Goal: Information Seeking & Learning: Get advice/opinions

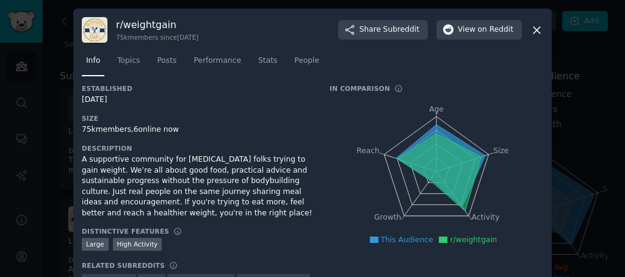
click at [572, 58] on div at bounding box center [312, 138] width 625 height 277
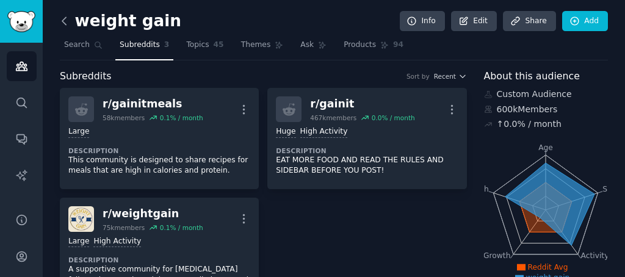
click at [69, 20] on icon at bounding box center [64, 21] width 13 height 13
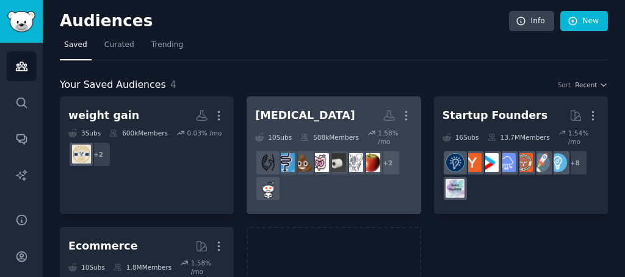
click at [325, 119] on h2 "[MEDICAL_DATA] More" at bounding box center [333, 115] width 157 height 21
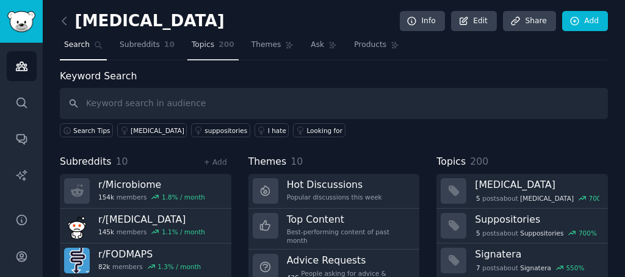
click at [208, 47] on span "Topics" at bounding box center [203, 45] width 23 height 11
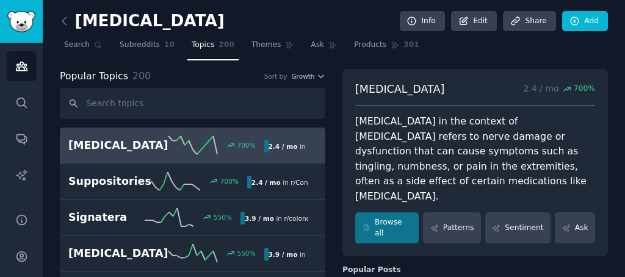
click at [239, 56] on nav "Search Subreddits 10 Topics 200 Themes Ask Products 301" at bounding box center [334, 47] width 548 height 25
click at [252, 56] on link "Themes" at bounding box center [272, 47] width 51 height 25
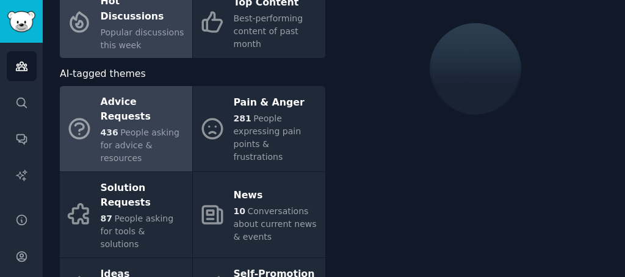
scroll to position [104, 0]
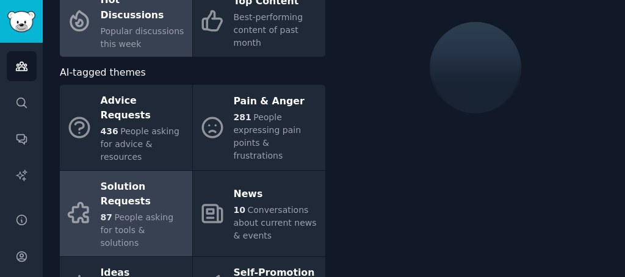
click at [136, 171] on link "Solution Requests 87 People asking for tools & solutions" at bounding box center [126, 213] width 132 height 85
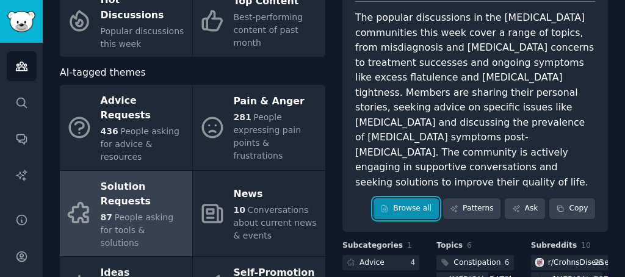
click at [409, 198] on link "Browse all" at bounding box center [406, 208] width 65 height 21
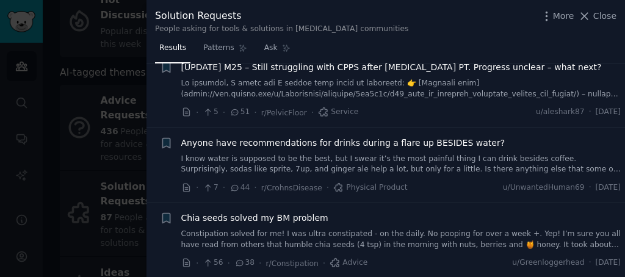
scroll to position [183, 0]
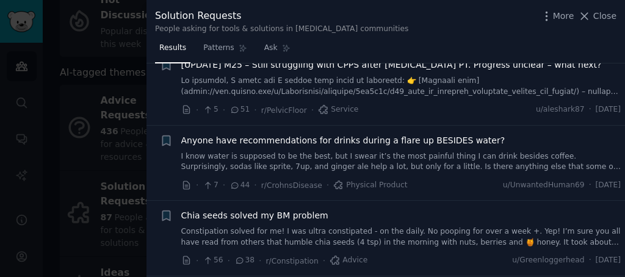
click at [142, 136] on div at bounding box center [312, 138] width 625 height 277
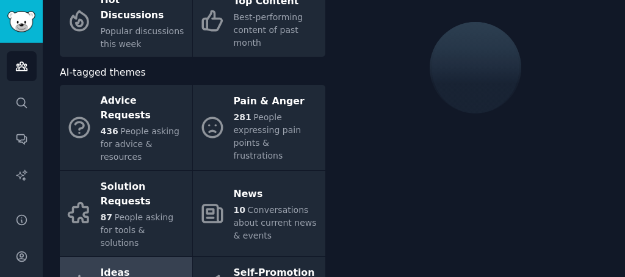
scroll to position [147, 0]
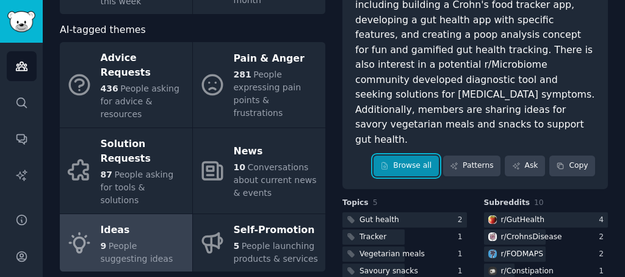
click at [393, 156] on link "Browse all" at bounding box center [406, 166] width 65 height 21
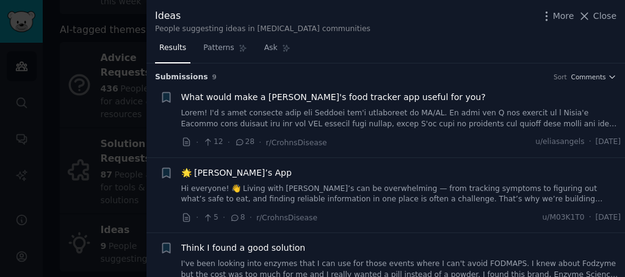
click at [355, 101] on span "What would make a [PERSON_NAME]'s food tracker app useful for you?" at bounding box center [333, 97] width 305 height 13
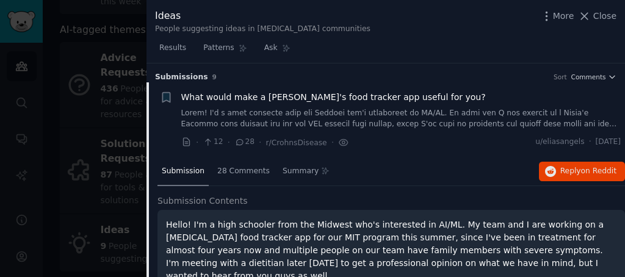
scroll to position [19, 0]
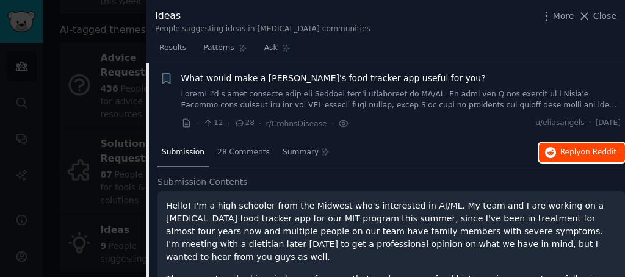
click at [576, 151] on span "Reply on Reddit" at bounding box center [588, 152] width 56 height 11
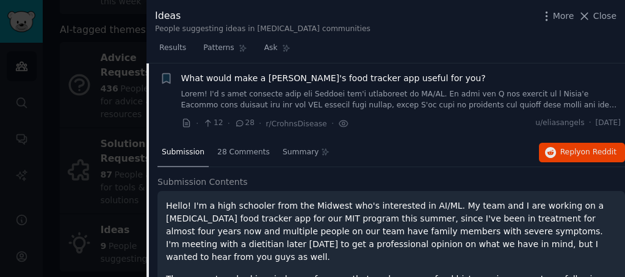
click at [110, 66] on div at bounding box center [312, 138] width 625 height 277
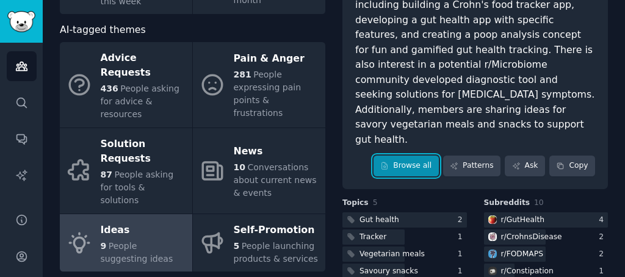
click at [419, 156] on link "Browse all" at bounding box center [406, 166] width 65 height 21
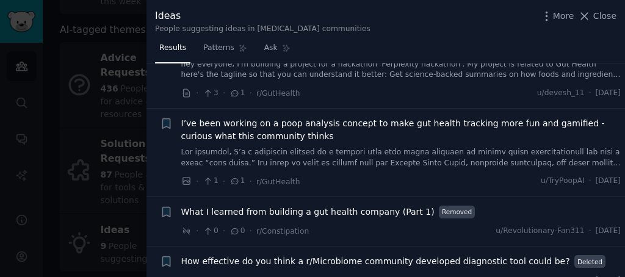
scroll to position [418, 0]
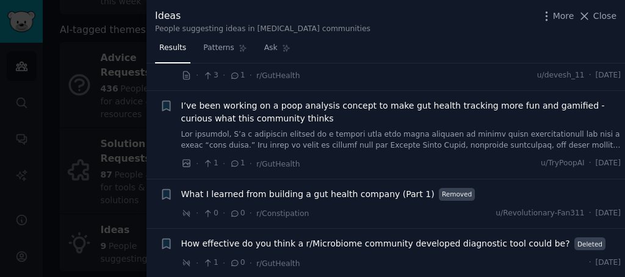
click at [350, 192] on span "What I learned from building a gut health company (Part 1)" at bounding box center [307, 194] width 253 height 13
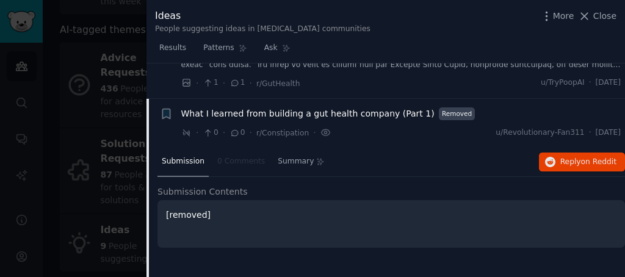
scroll to position [490, 0]
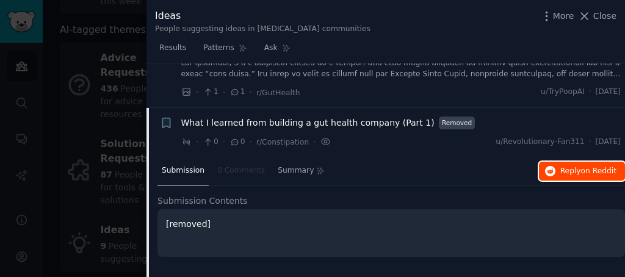
click at [560, 166] on span "Reply on Reddit" at bounding box center [588, 171] width 56 height 11
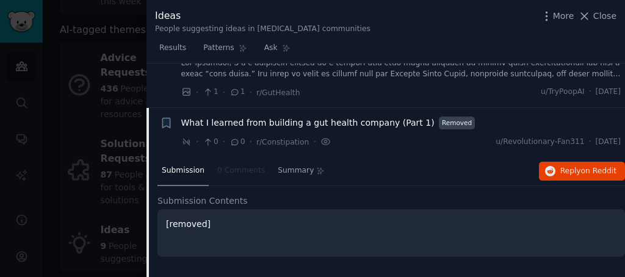
click at [85, 77] on div at bounding box center [312, 138] width 625 height 277
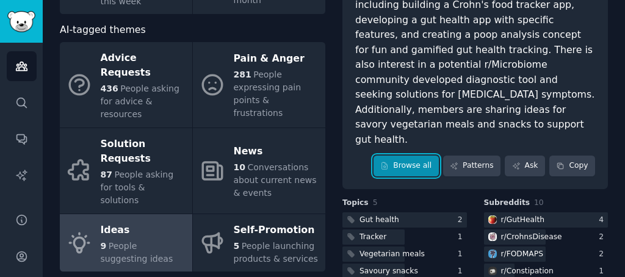
click at [399, 156] on link "Browse all" at bounding box center [406, 166] width 65 height 21
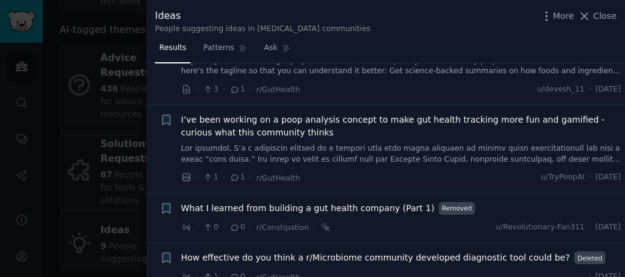
scroll to position [418, 0]
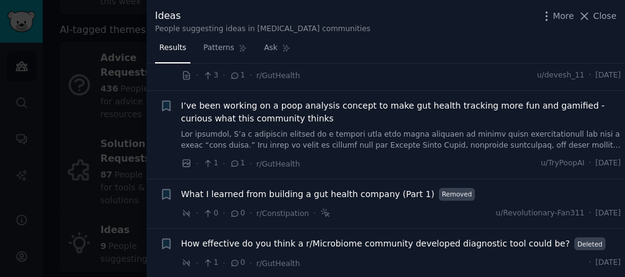
click at [107, 129] on div at bounding box center [312, 138] width 625 height 277
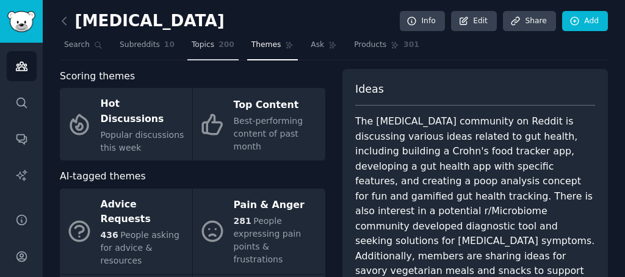
click at [219, 41] on span "200" at bounding box center [227, 45] width 16 height 11
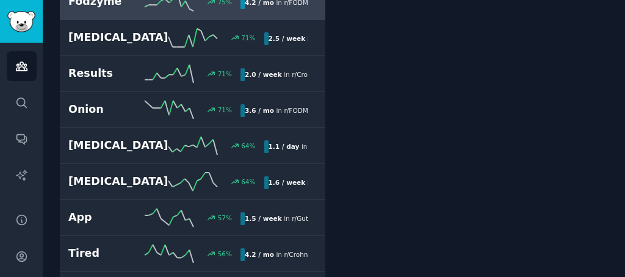
scroll to position [1640, 0]
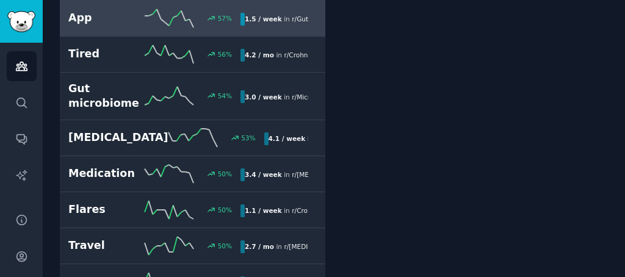
click at [104, 26] on h2 "App" at bounding box center [106, 17] width 76 height 15
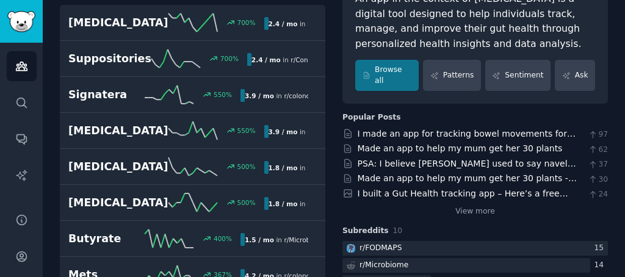
scroll to position [125, 0]
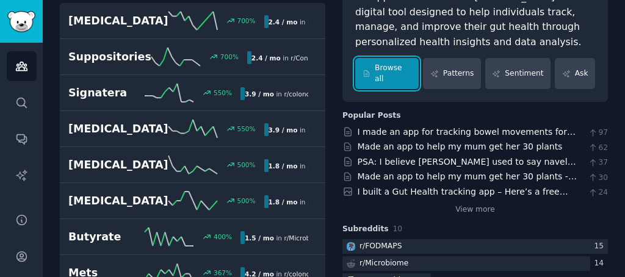
click at [391, 67] on link "Browse all" at bounding box center [386, 73] width 63 height 31
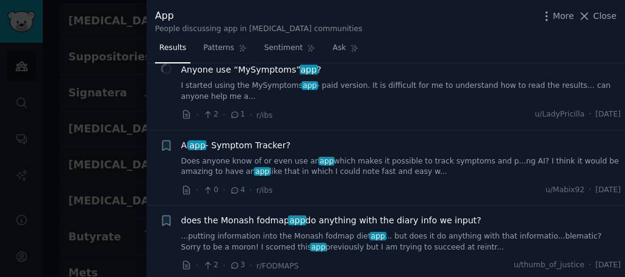
scroll to position [816, 0]
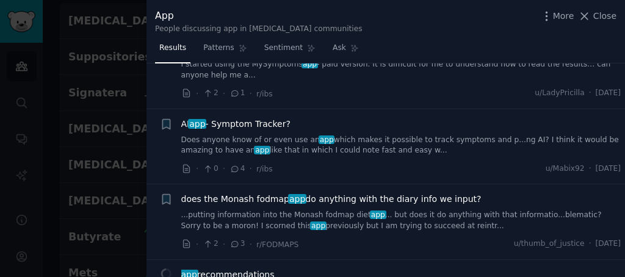
click at [308, 135] on link "Does anyone know of or even use an app which makes it possible to track symptom…" at bounding box center [401, 145] width 440 height 21
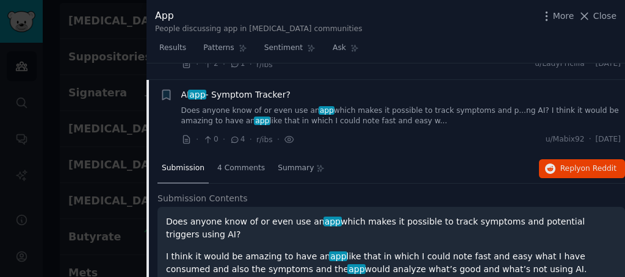
scroll to position [847, 0]
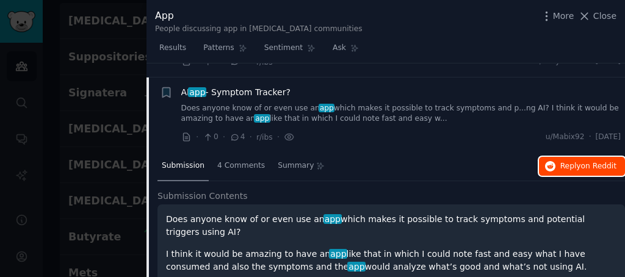
click at [563, 161] on span "Reply on Reddit" at bounding box center [588, 166] width 56 height 11
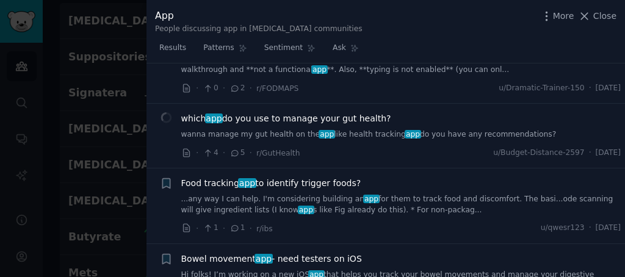
scroll to position [1533, 0]
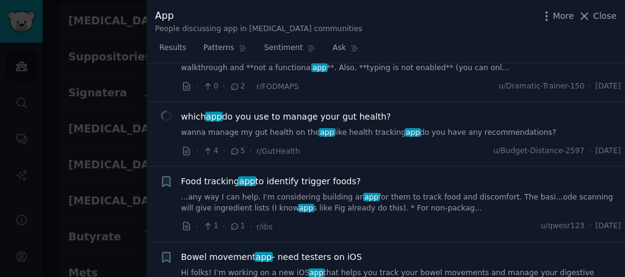
click at [256, 110] on span "which app do you use to manage your gut health?" at bounding box center [286, 116] width 210 height 13
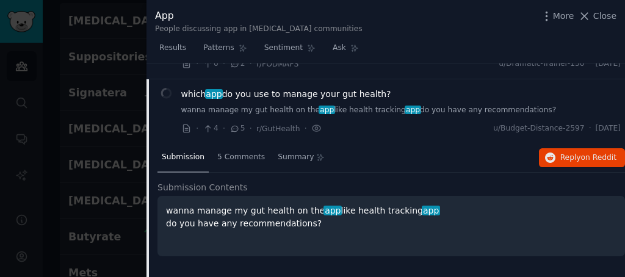
scroll to position [1374, 0]
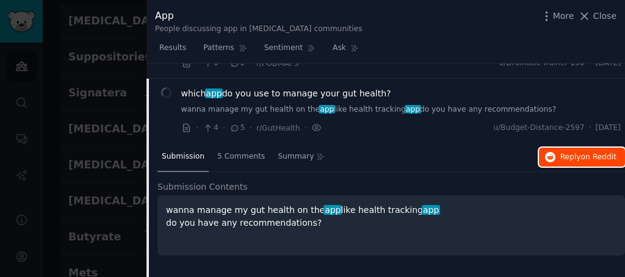
click at [590, 152] on span "Reply on Reddit" at bounding box center [588, 157] width 56 height 11
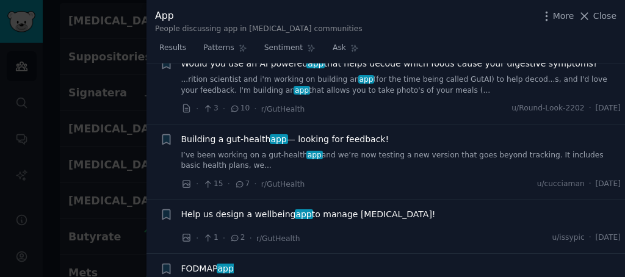
scroll to position [2395, 0]
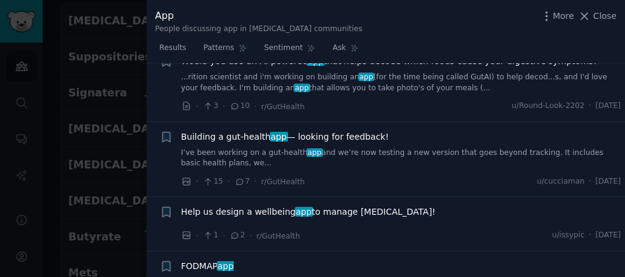
click at [102, 92] on div at bounding box center [312, 138] width 625 height 277
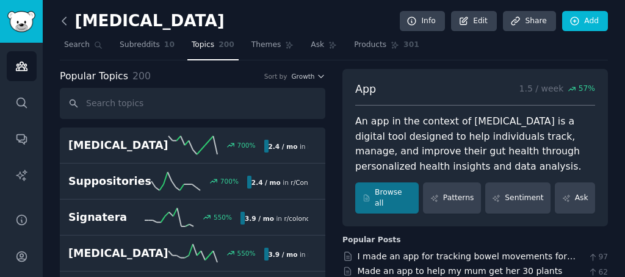
click at [64, 18] on icon at bounding box center [64, 20] width 4 height 7
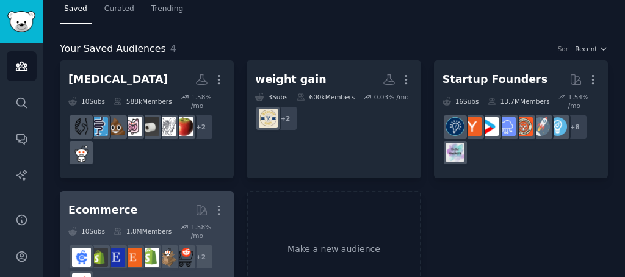
scroll to position [98, 0]
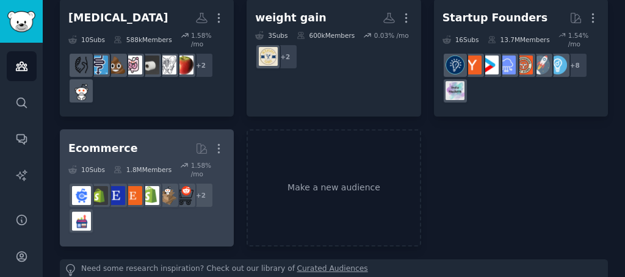
click at [139, 143] on h2 "Ecommerce More" at bounding box center [146, 148] width 157 height 21
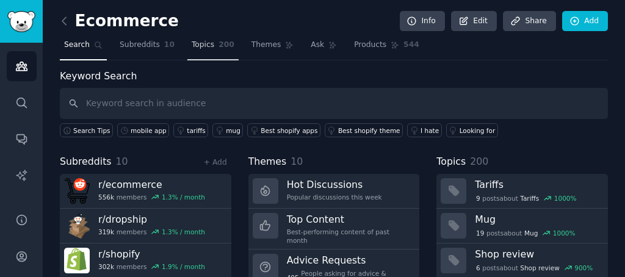
click at [192, 45] on span "Topics" at bounding box center [203, 45] width 23 height 11
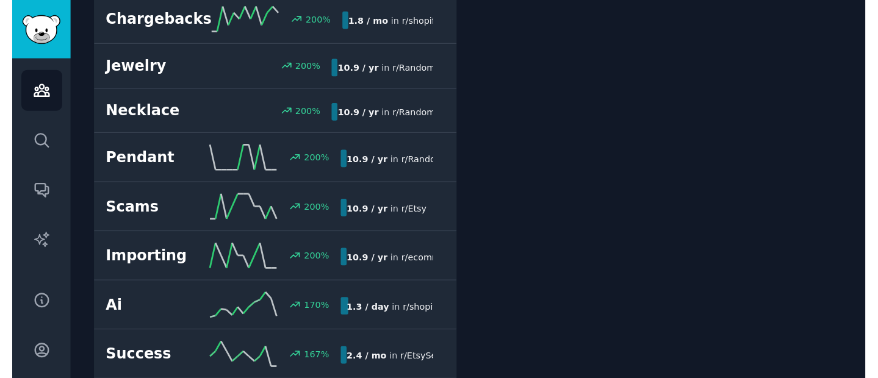
scroll to position [485, 0]
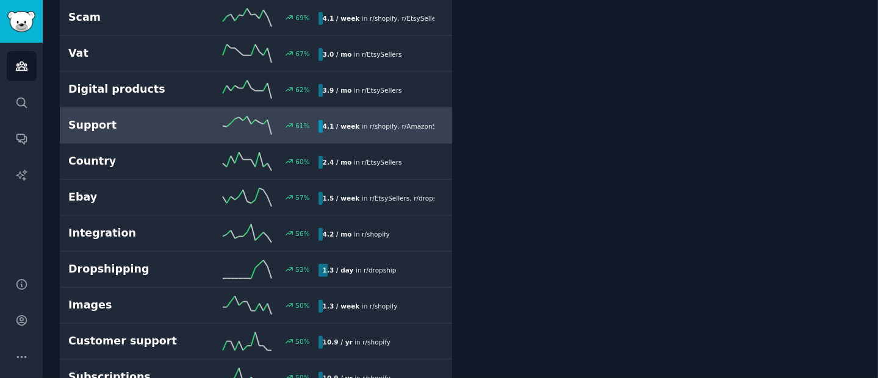
scroll to position [1176, 0]
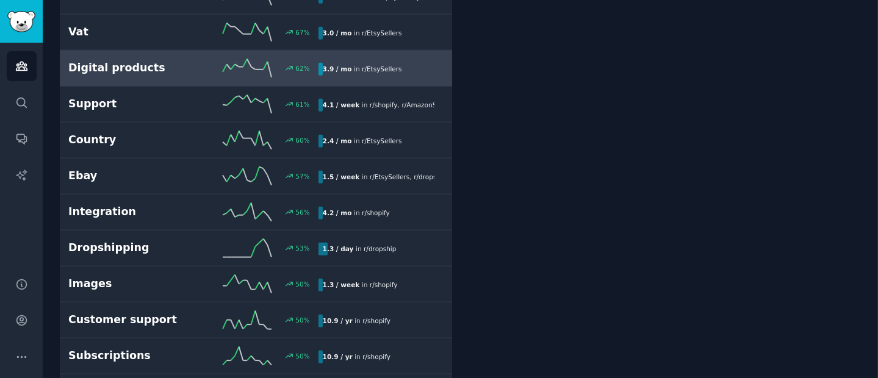
click at [151, 60] on h2 "Digital products" at bounding box center [130, 67] width 125 height 15
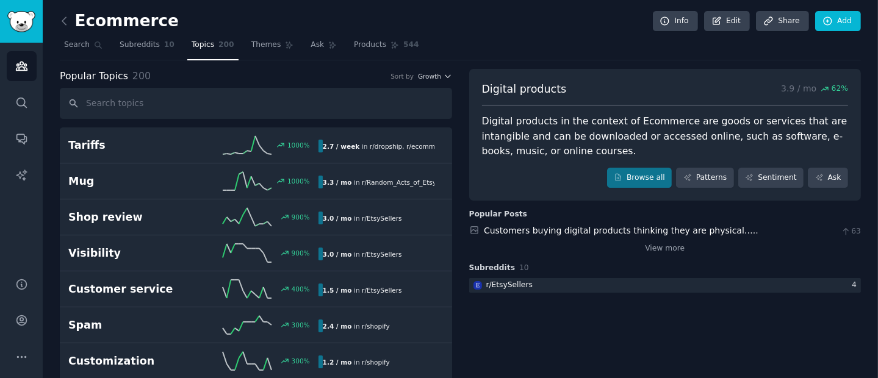
click at [73, 15] on link at bounding box center [67, 22] width 15 height 20
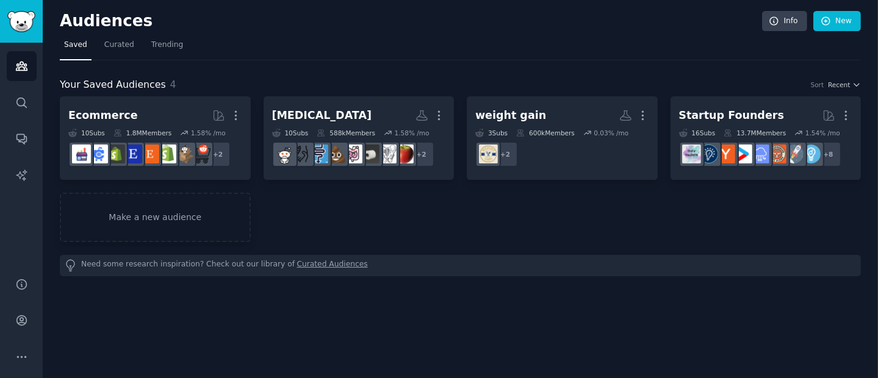
click at [2, 73] on div "Audiences Search Conversations AI Reports" at bounding box center [21, 153] width 43 height 220
click at [20, 62] on icon "Sidebar" at bounding box center [21, 66] width 13 height 13
click at [209, 216] on link "Make a new audience" at bounding box center [155, 217] width 191 height 49
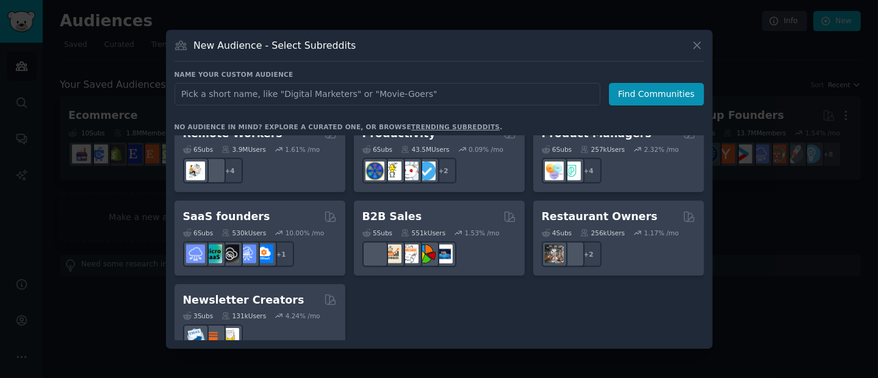
scroll to position [952, 0]
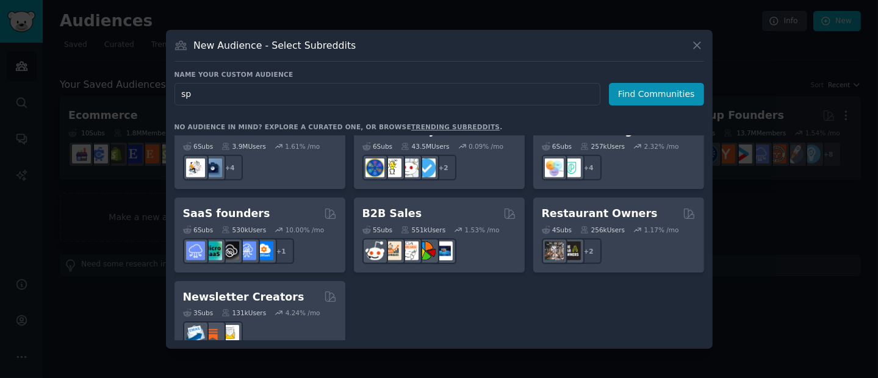
type input "s"
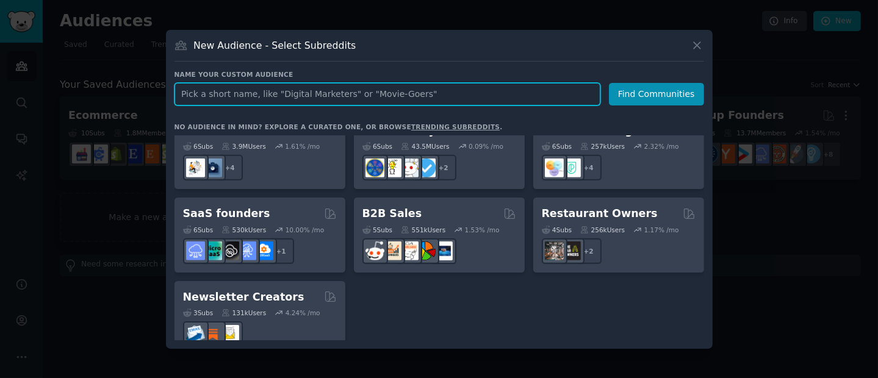
click at [270, 100] on input "text" at bounding box center [388, 94] width 426 height 23
type input "books"
click button "Find Communities" at bounding box center [656, 94] width 95 height 23
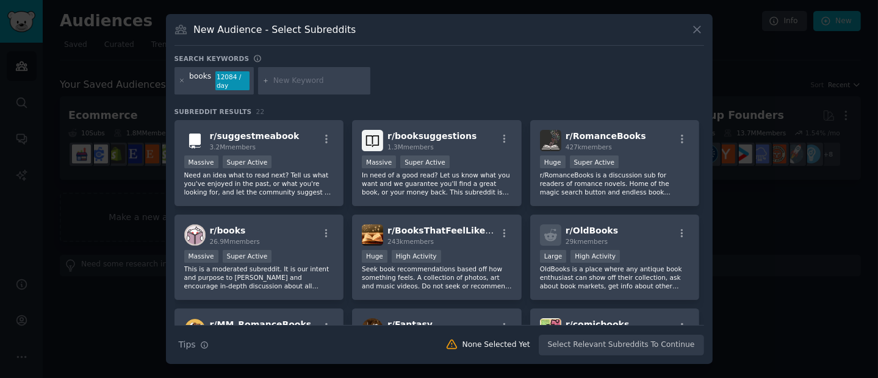
click at [303, 73] on div at bounding box center [314, 81] width 112 height 28
click at [292, 81] on input "text" at bounding box center [319, 81] width 93 height 11
click at [272, 234] on div "r/ books 26.9M members" at bounding box center [259, 235] width 150 height 21
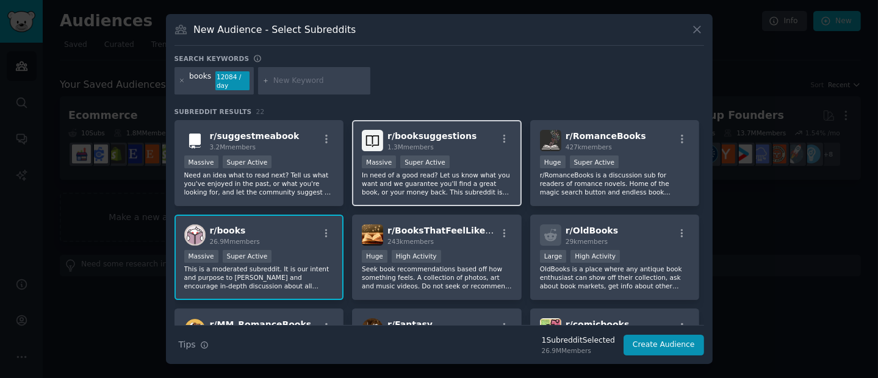
click at [449, 138] on span "r/ booksuggestions" at bounding box center [432, 136] width 89 height 10
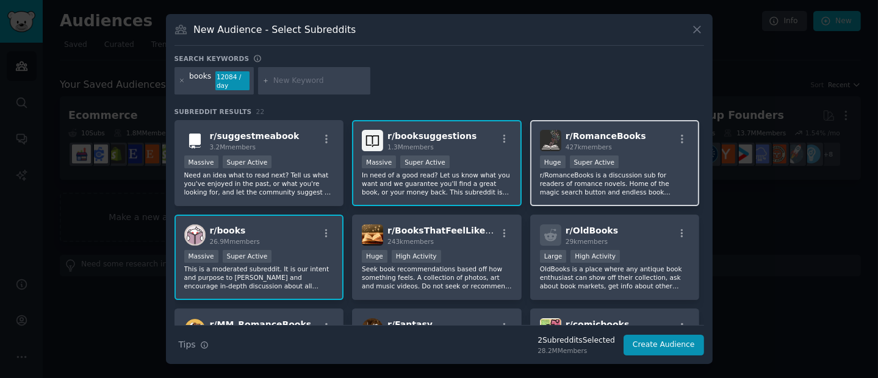
click at [624, 157] on div ">= 95th percentile for submissions / day Huge Super Active" at bounding box center [615, 163] width 150 height 15
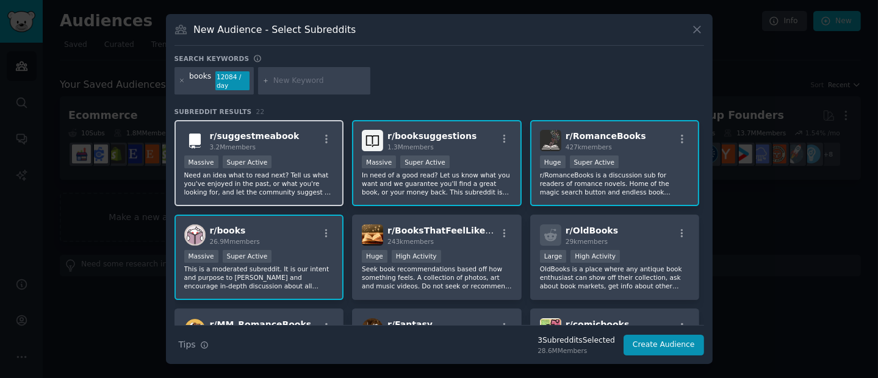
click at [295, 175] on p "Need an idea what to read next? Tell us what you've enjoyed in the past, or wha…" at bounding box center [259, 184] width 150 height 26
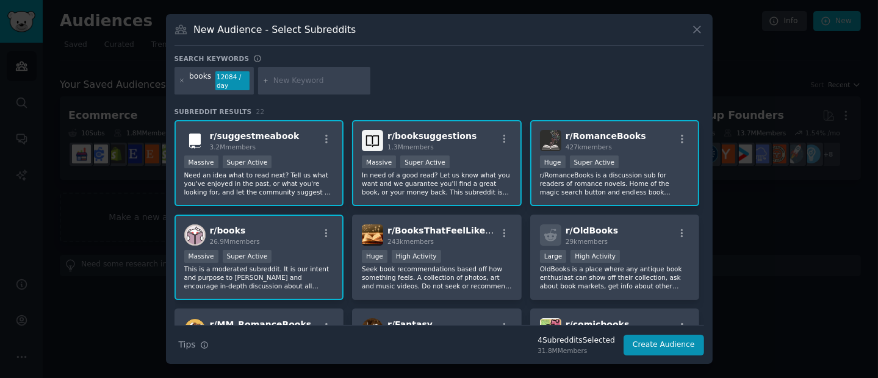
click at [301, 84] on input "text" at bounding box center [319, 81] width 93 height 11
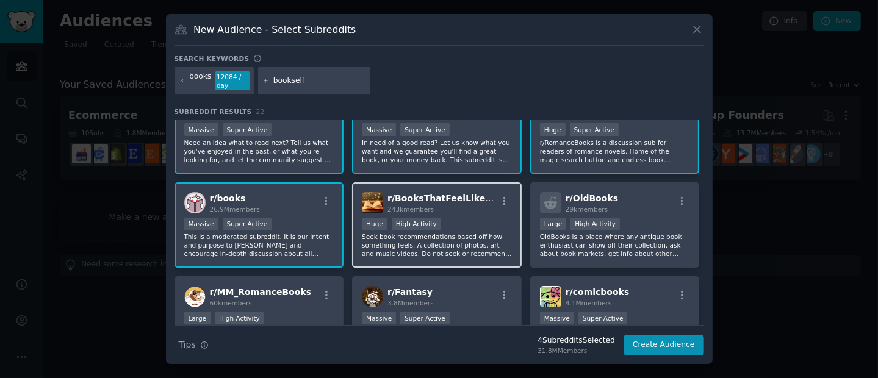
scroll to position [61, 0]
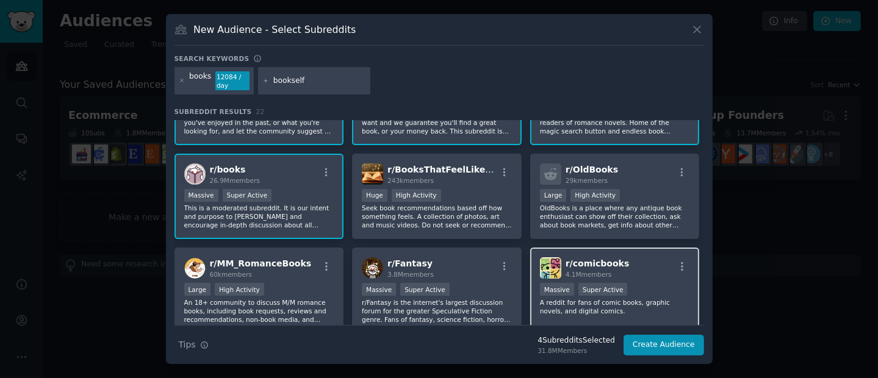
type input "bookself"
click at [624, 277] on div "Massive Super Active" at bounding box center [615, 290] width 150 height 15
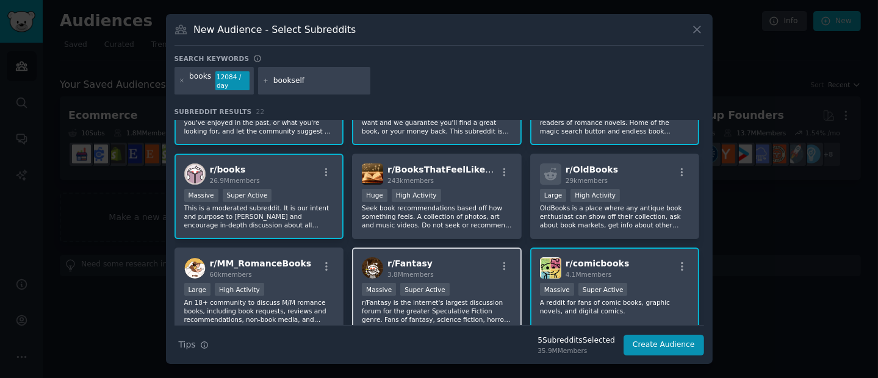
click at [445, 267] on div "r/ Fantasy 3.8M members" at bounding box center [437, 268] width 150 height 21
click at [331, 79] on input "bookself" at bounding box center [319, 81] width 93 height 11
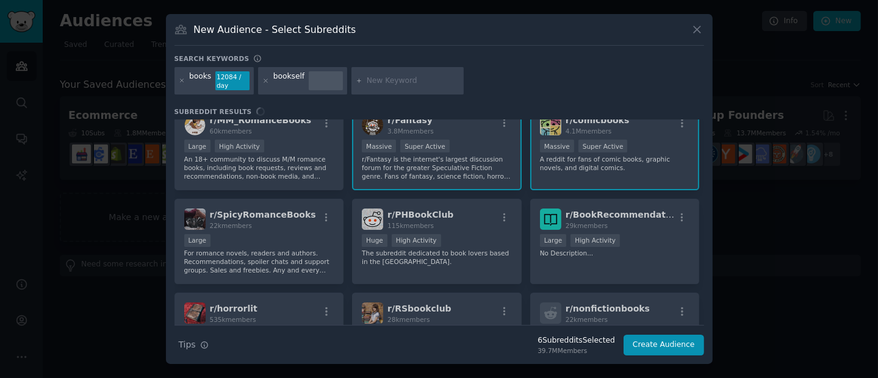
scroll to position [298, 0]
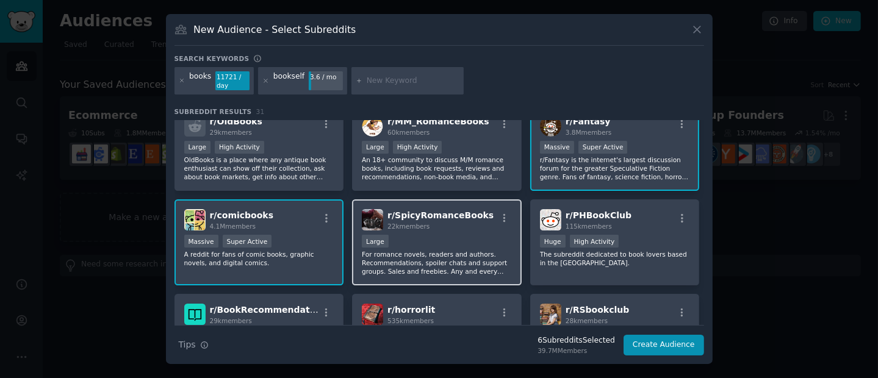
click at [437, 250] on p "For romance novels, readers and authors. Recommendations, spoiler chats and sup…" at bounding box center [437, 263] width 150 height 26
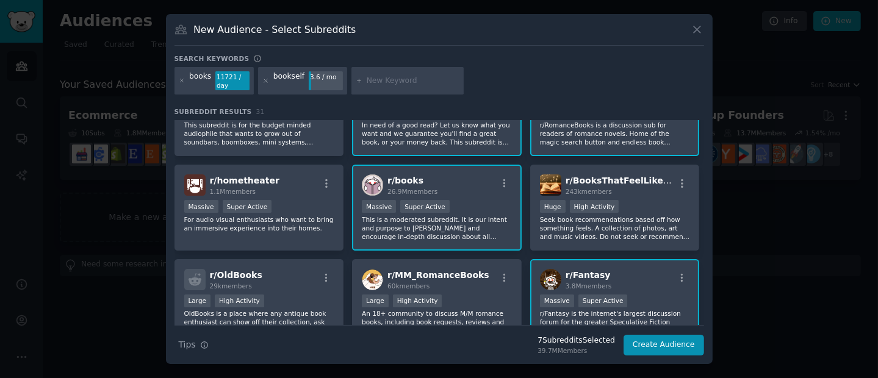
scroll to position [0, 0]
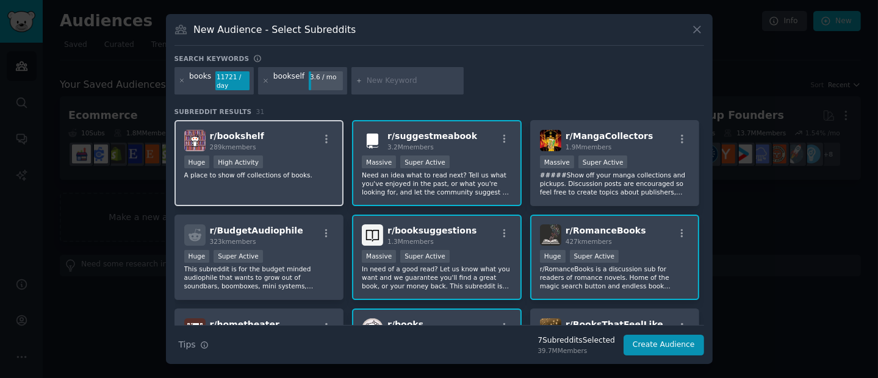
click at [303, 196] on div "r/ bookshelf 289k members >= 80th percentile for submissions / day Huge High Ac…" at bounding box center [260, 163] width 170 height 86
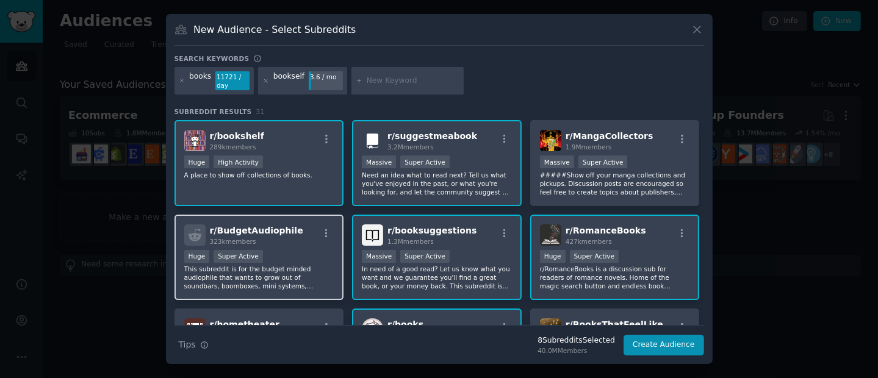
click at [294, 254] on div "Huge Super Active" at bounding box center [259, 257] width 150 height 15
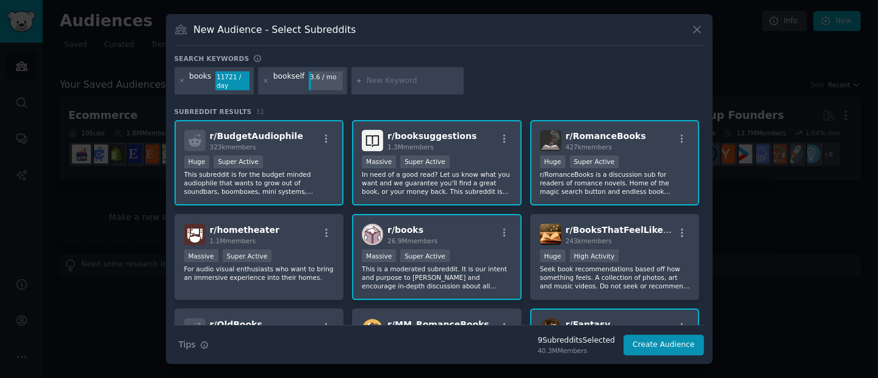
scroll to position [96, 0]
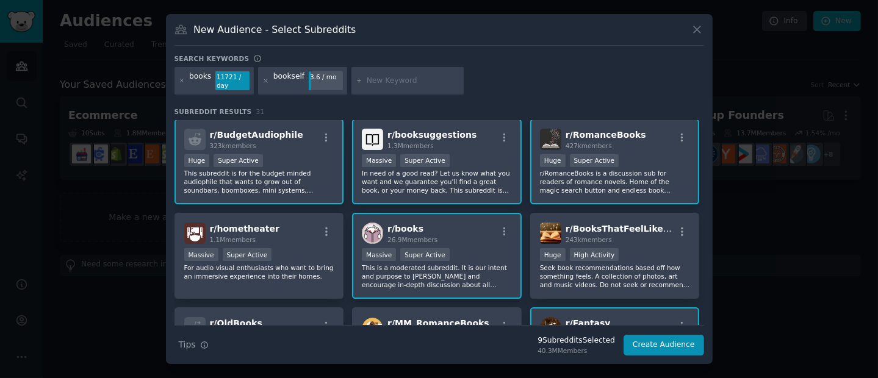
click at [287, 170] on p "This subreddit is for the budget minded audiophile that wants to grow out of so…" at bounding box center [259, 182] width 150 height 26
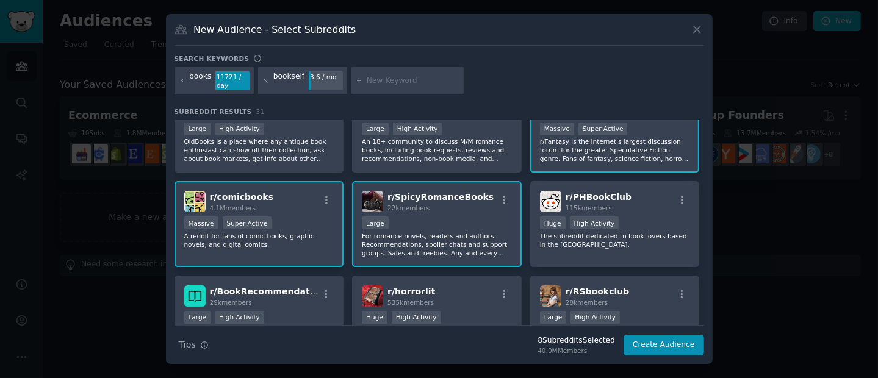
scroll to position [329, 0]
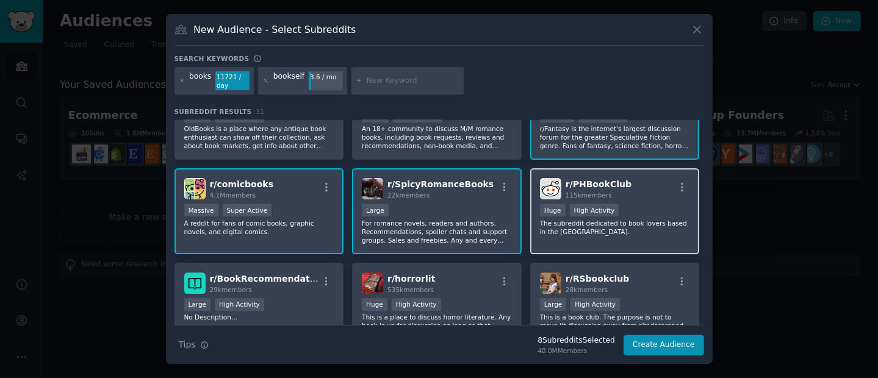
click at [622, 233] on p "The subreddit dedicated to book lovers based in the [GEOGRAPHIC_DATA]." at bounding box center [615, 227] width 150 height 17
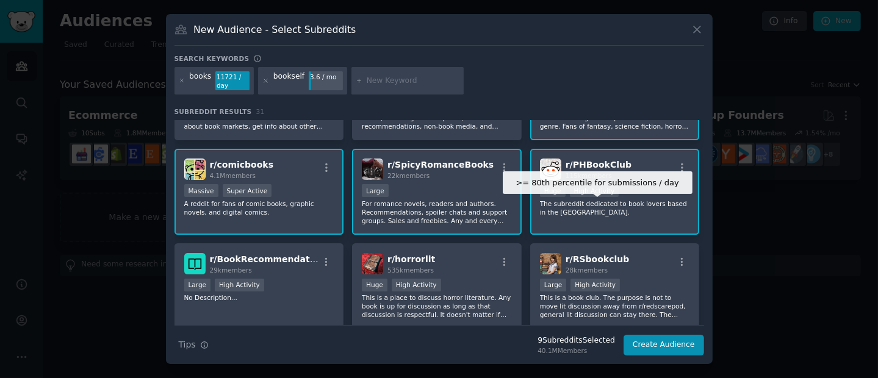
scroll to position [378, 0]
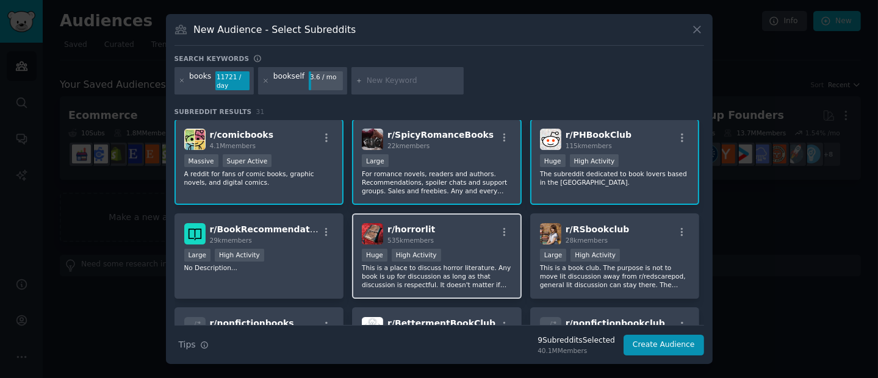
click at [470, 274] on p "This is a place to discuss horror literature. Any book is up for discussion as …" at bounding box center [437, 277] width 150 height 26
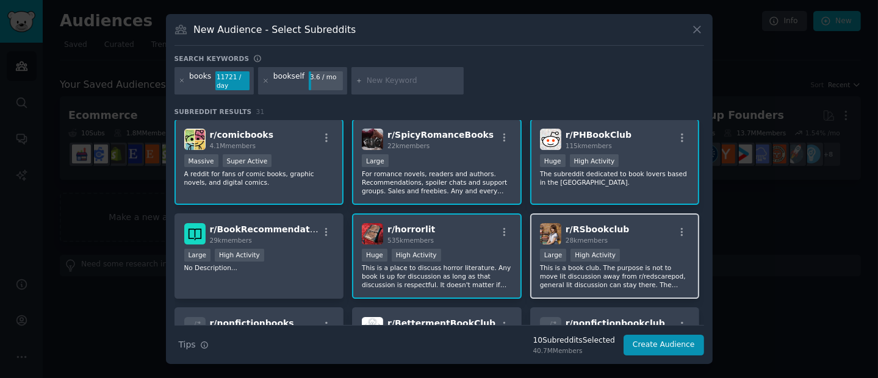
click at [609, 277] on div "r/ RSbookclub 28k members >= 80th percentile for submissions / day Large High A…" at bounding box center [615, 257] width 170 height 86
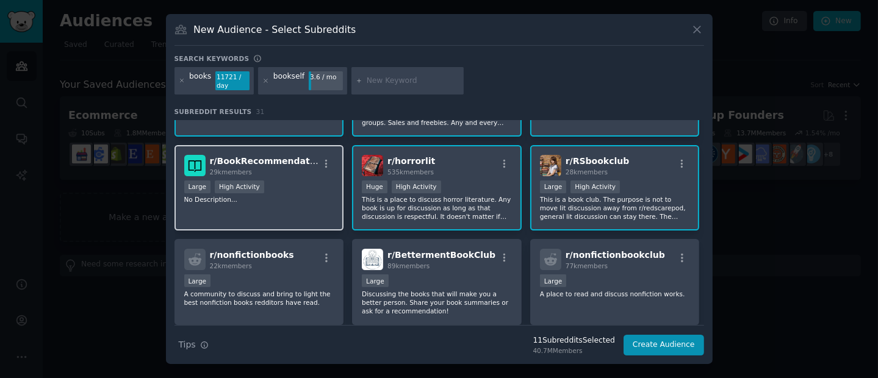
click at [283, 208] on div "r/ BookRecommendations 29k members Large High Activity No Description..." at bounding box center [260, 188] width 170 height 86
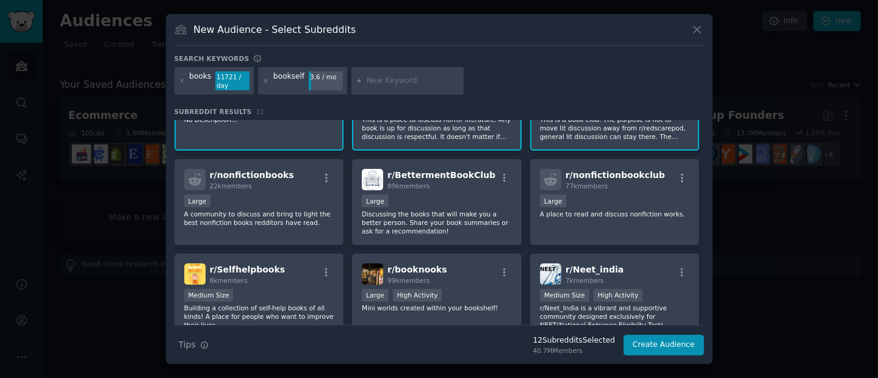
scroll to position [532, 0]
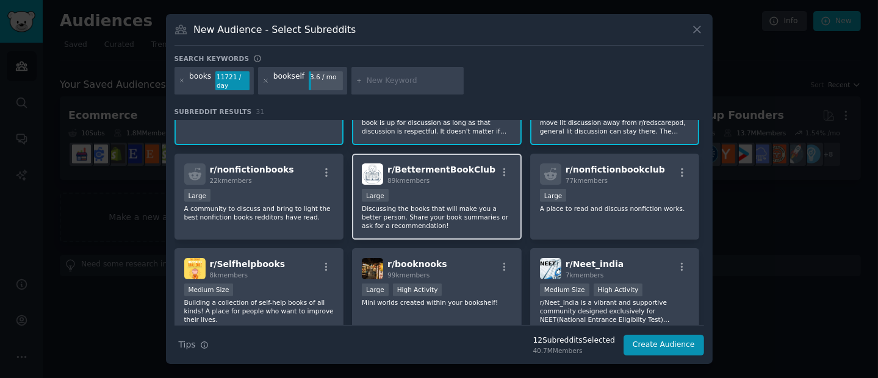
click at [412, 216] on p "Discussing the books that will make you a better person. Share your book summar…" at bounding box center [437, 218] width 150 height 26
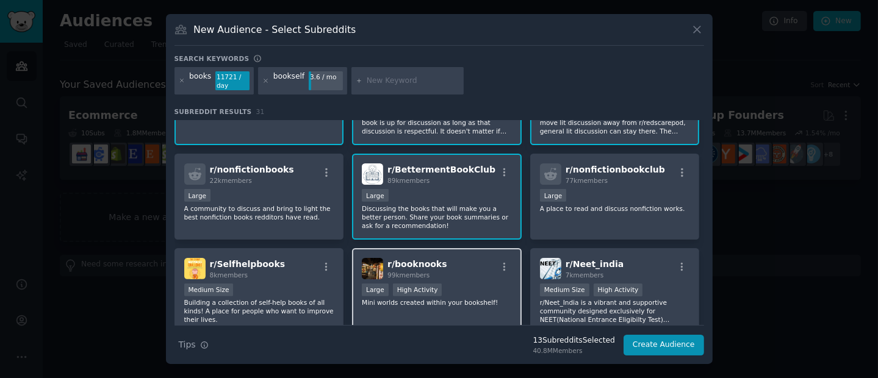
click at [433, 277] on p "Mini worlds created within your bookshelf!" at bounding box center [437, 303] width 150 height 9
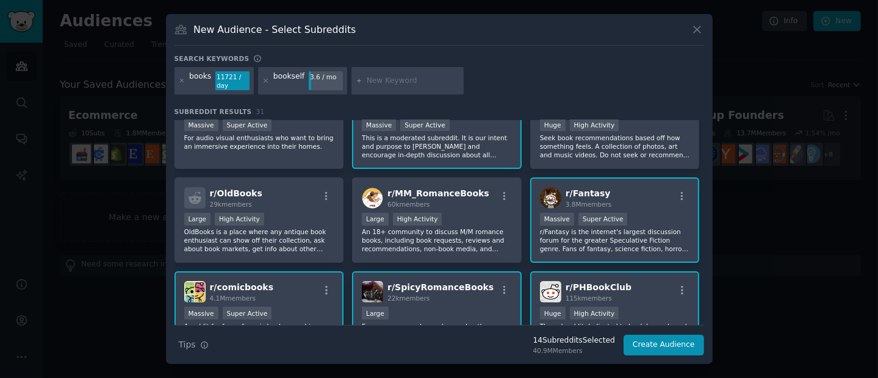
scroll to position [0, 0]
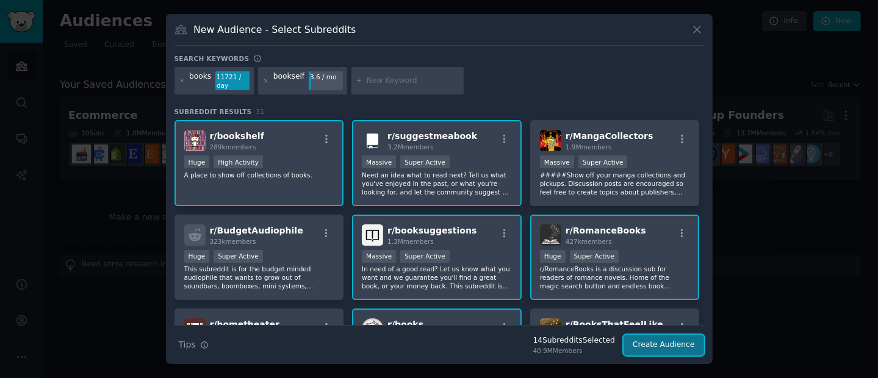
click at [624, 277] on button "Create Audience" at bounding box center [664, 345] width 81 height 21
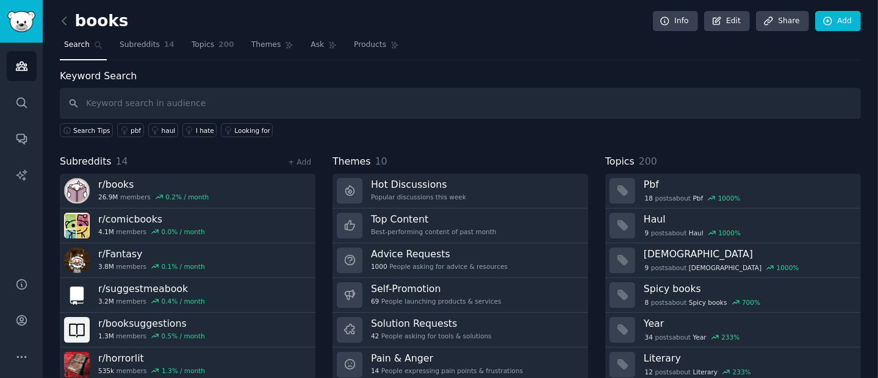
click at [143, 103] on input "text" at bounding box center [461, 103] width 802 height 31
type input "app"
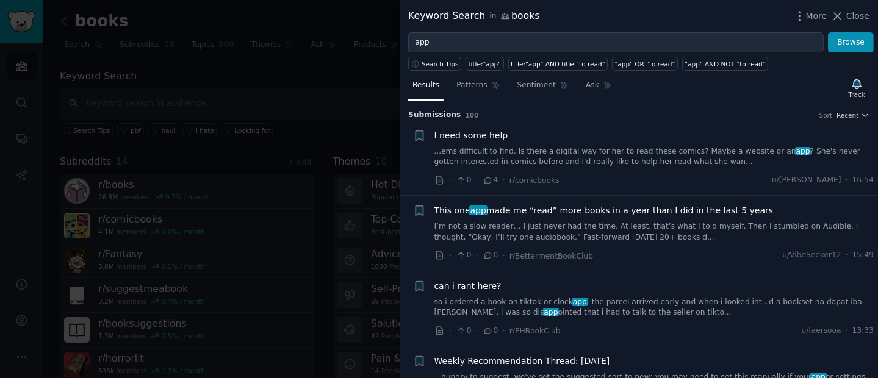
click at [576, 147] on link "...ems difficult to find. Is there a digital way for her to read these comics? …" at bounding box center [655, 157] width 440 height 21
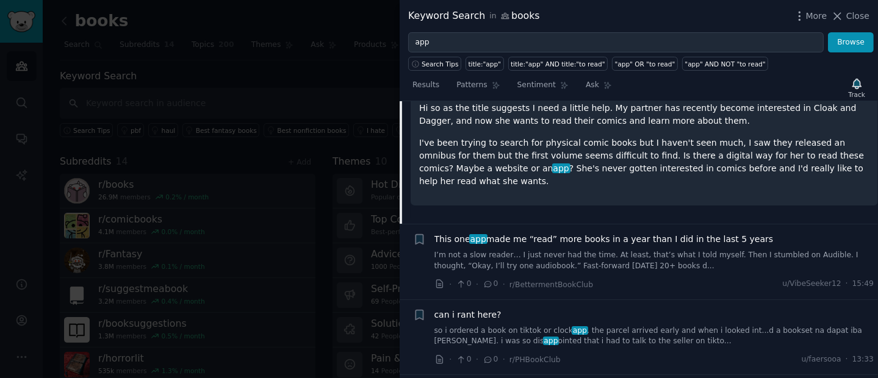
scroll to position [172, 0]
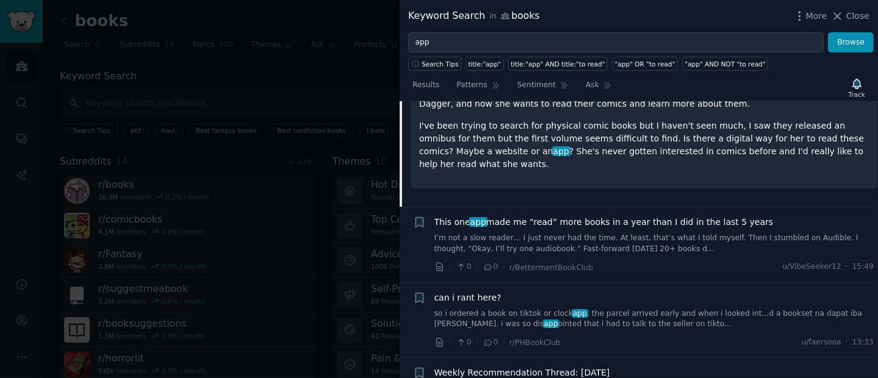
click at [546, 221] on span "This one app made me “read” more books in a year than I did in the last 5 years" at bounding box center [604, 222] width 339 height 13
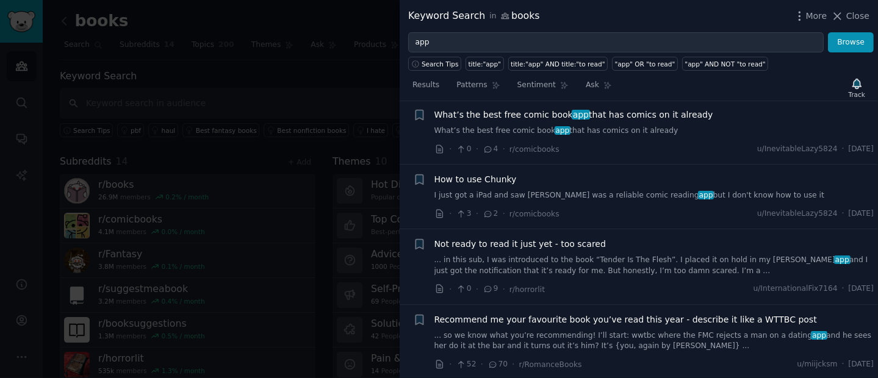
scroll to position [1396, 0]
click at [577, 173] on div "How to use Chunky I just got a iPad and saw chunky was a reliable comic reading…" at bounding box center [655, 187] width 440 height 28
click at [577, 190] on link "I just got a iPad and saw chunky was a reliable comic reading app but I don't k…" at bounding box center [655, 195] width 440 height 11
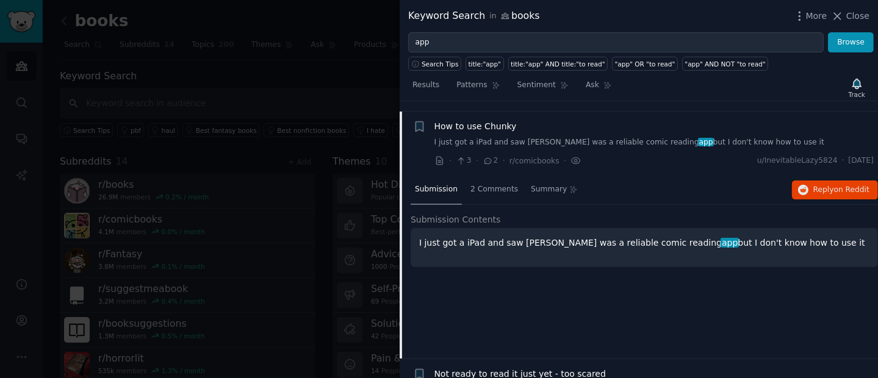
scroll to position [1198, 0]
click at [529, 235] on p "I just got a iPad and saw chunky was a reliable comic reading app but I don't k…" at bounding box center [644, 241] width 451 height 13
copy p "chunky"
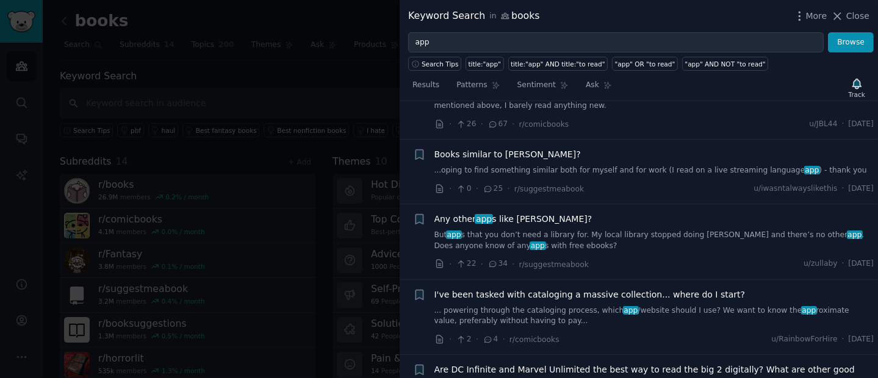
scroll to position [2969, 0]
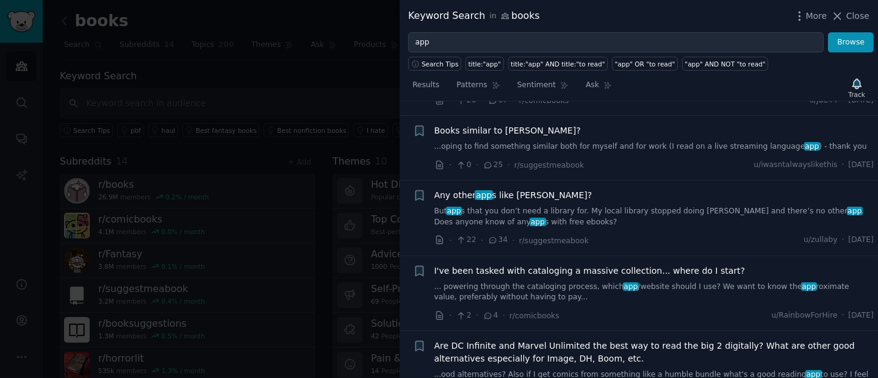
click at [546, 209] on link "But app s that you don’t need a library for. My local library stopped doing [PE…" at bounding box center [655, 216] width 440 height 21
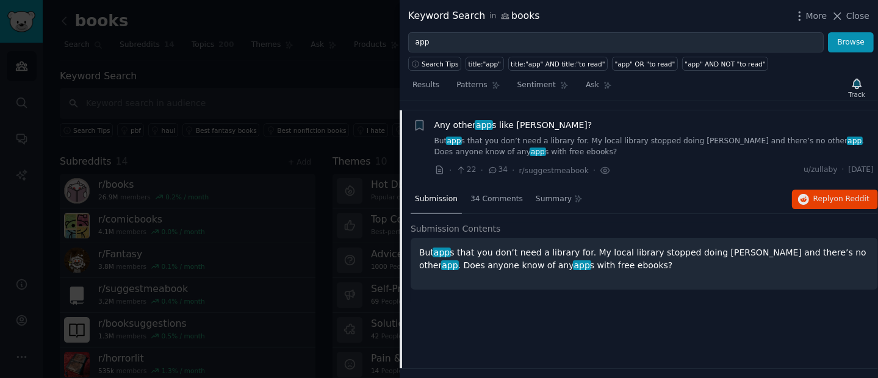
scroll to position [2858, 0]
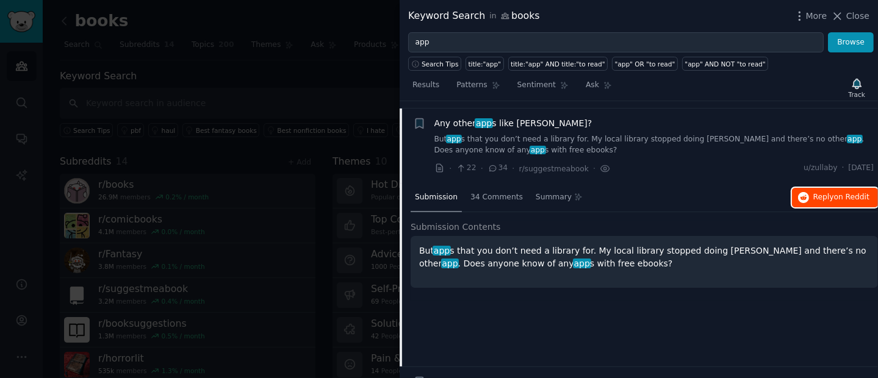
click at [624, 188] on button "Reply on Reddit" at bounding box center [835, 198] width 86 height 20
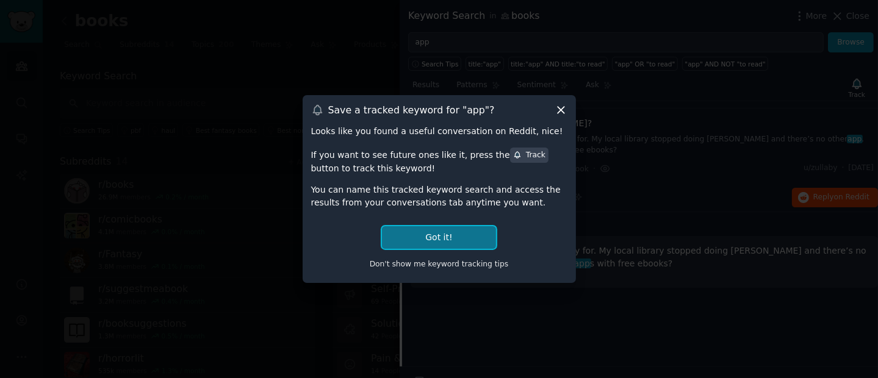
click at [449, 244] on button "Got it!" at bounding box center [439, 237] width 114 height 23
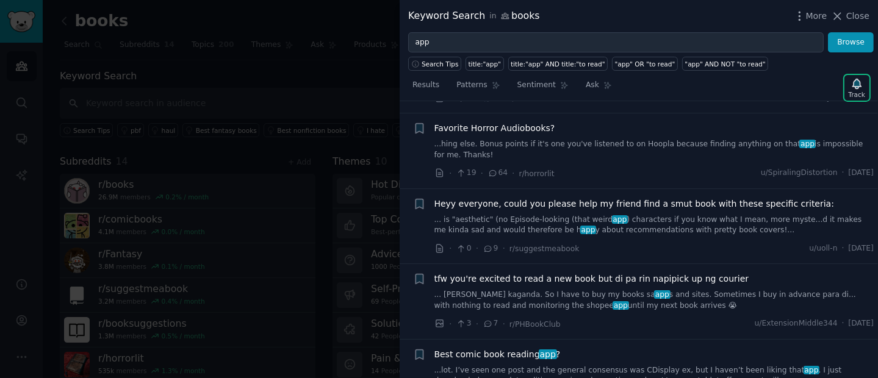
scroll to position [4617, 0]
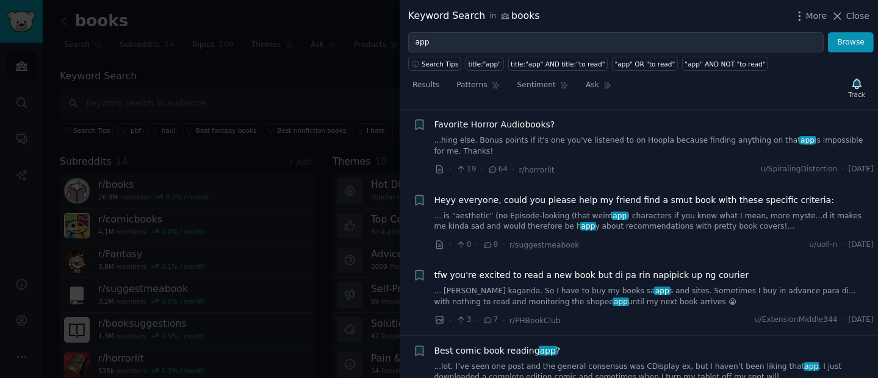
click at [371, 153] on div at bounding box center [439, 189] width 878 height 378
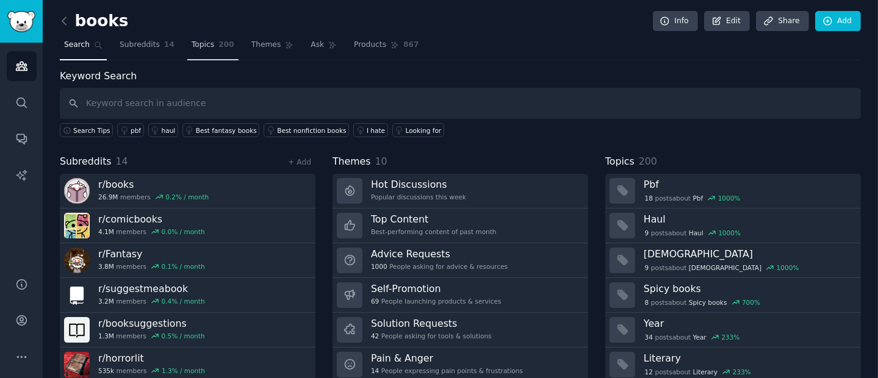
click at [207, 49] on span "Topics" at bounding box center [203, 45] width 23 height 11
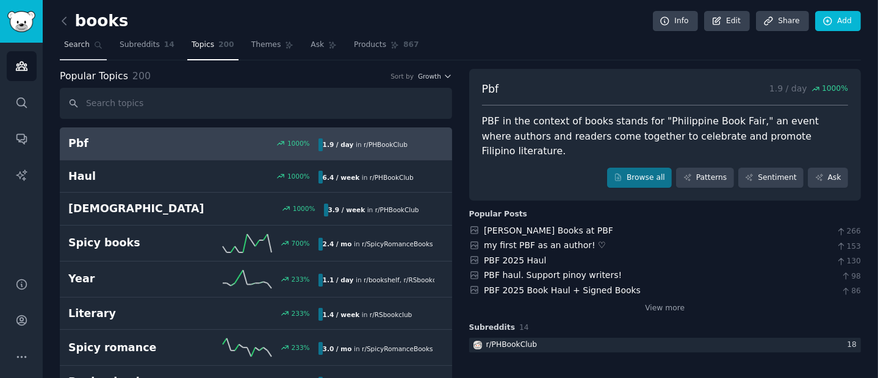
click at [90, 41] on link "Search" at bounding box center [83, 47] width 47 height 25
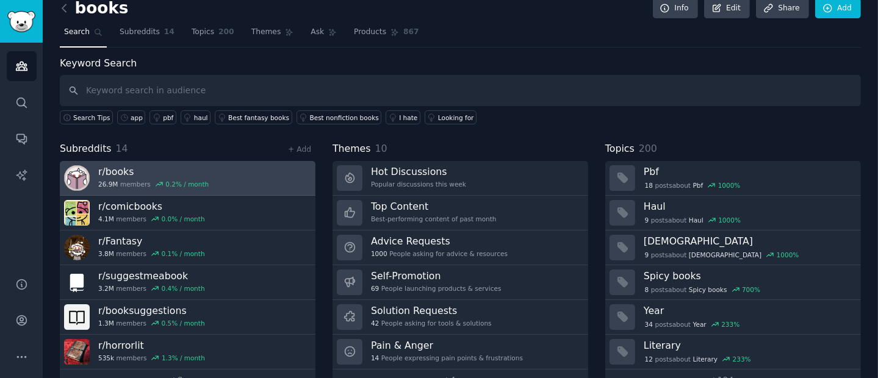
scroll to position [40, 0]
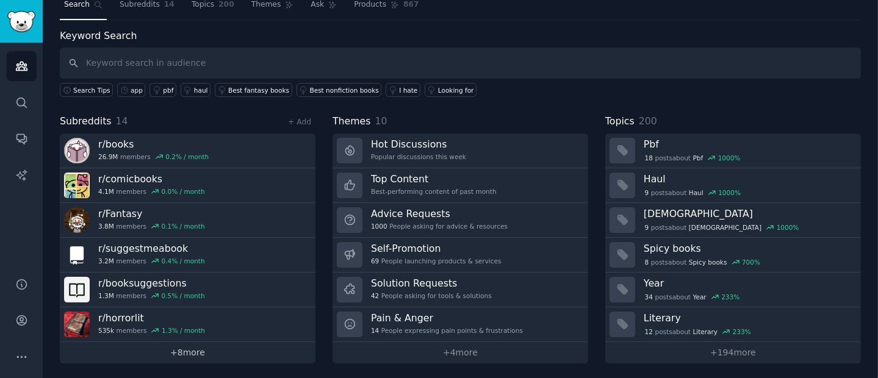
click at [231, 277] on link "+ 8 more" at bounding box center [188, 352] width 256 height 21
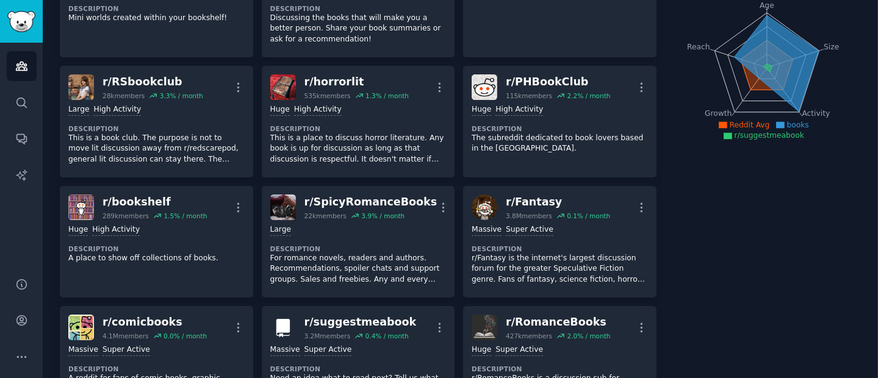
scroll to position [137, 0]
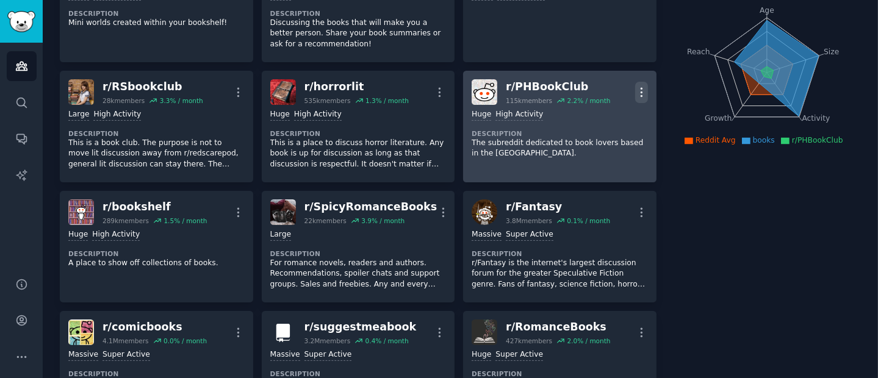
click at [624, 89] on icon "button" at bounding box center [641, 92] width 13 height 13
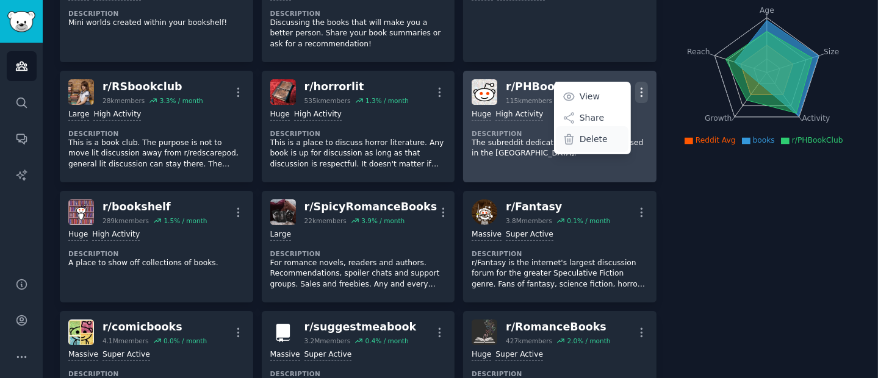
click at [587, 140] on p "Delete" at bounding box center [594, 139] width 28 height 13
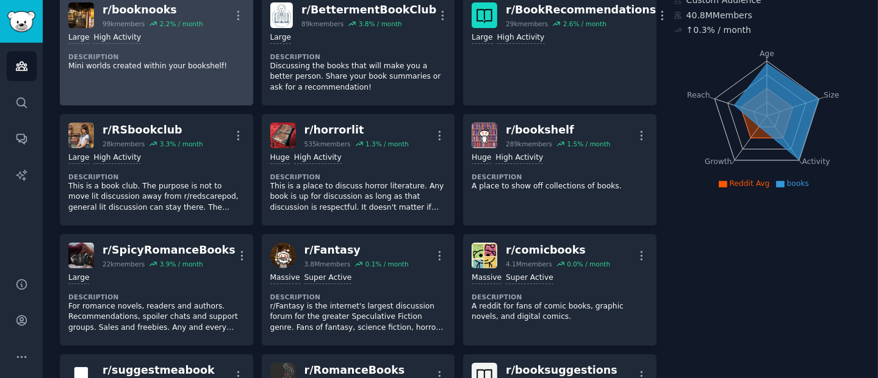
scroll to position [0, 0]
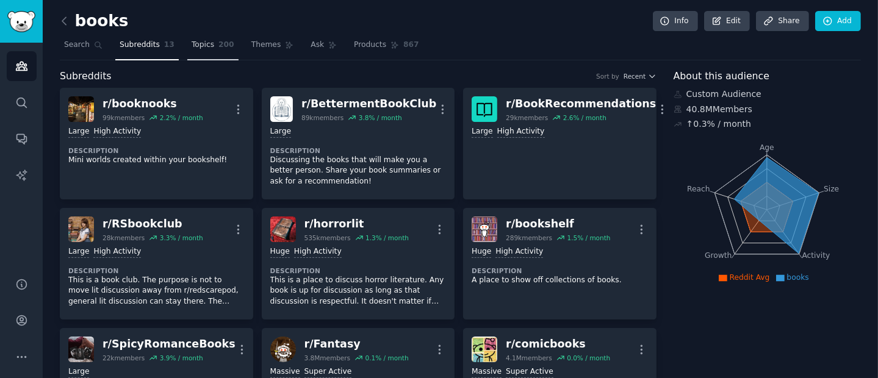
click at [197, 51] on link "Topics 200" at bounding box center [212, 47] width 51 height 25
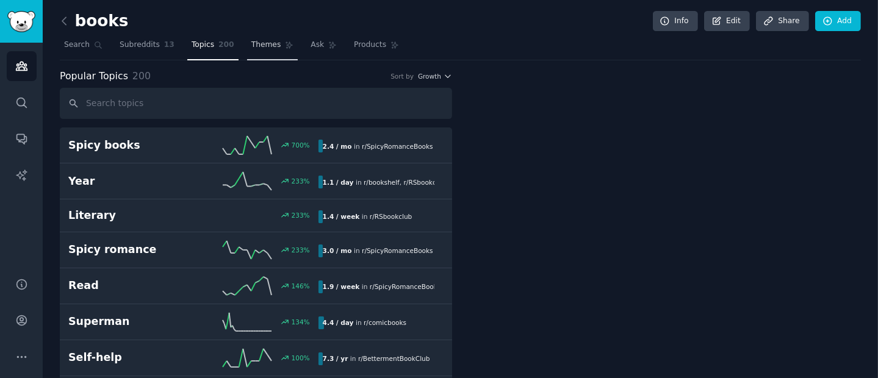
click at [264, 46] on span "Themes" at bounding box center [267, 45] width 30 height 11
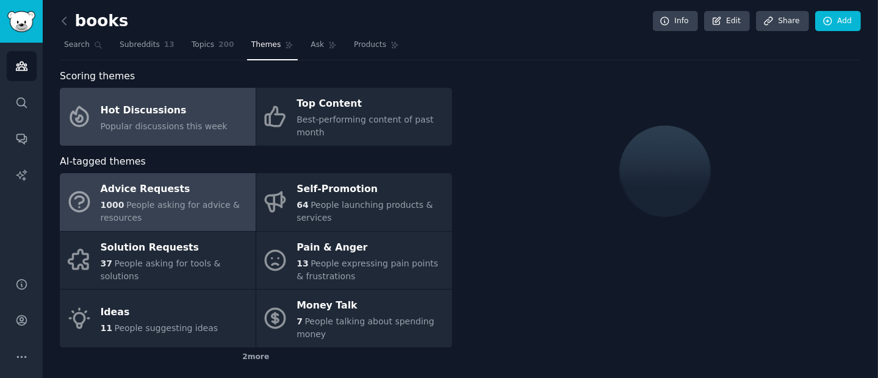
click at [164, 211] on div "1000 People asking for advice & resources" at bounding box center [175, 212] width 149 height 26
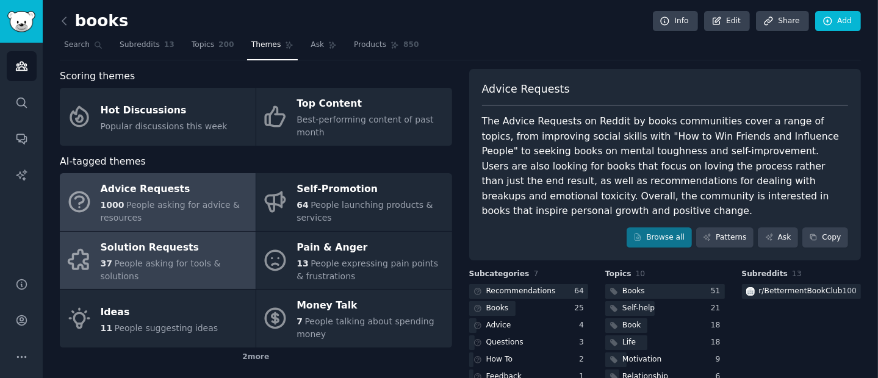
click at [153, 253] on div "Solution Requests" at bounding box center [175, 248] width 149 height 20
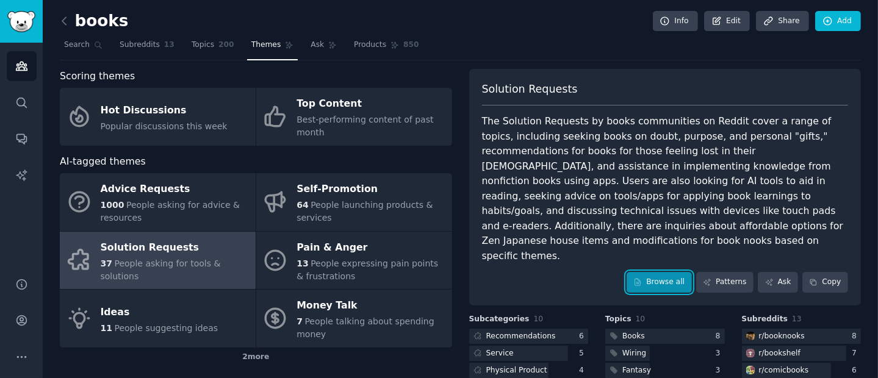
click at [667, 272] on link "Browse all" at bounding box center [659, 282] width 65 height 21
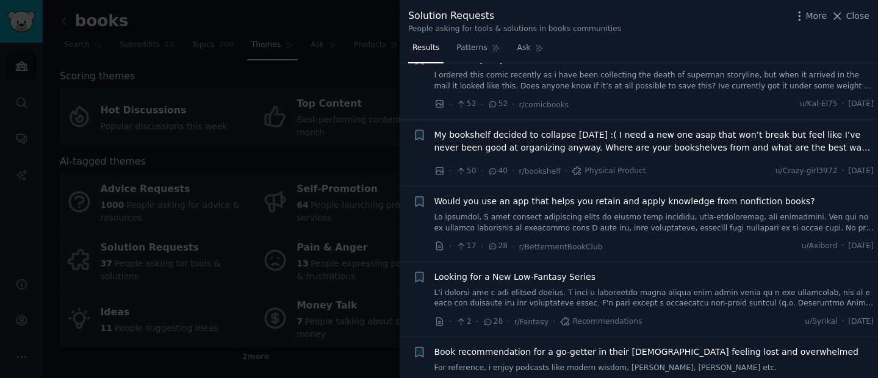
scroll to position [346, 0]
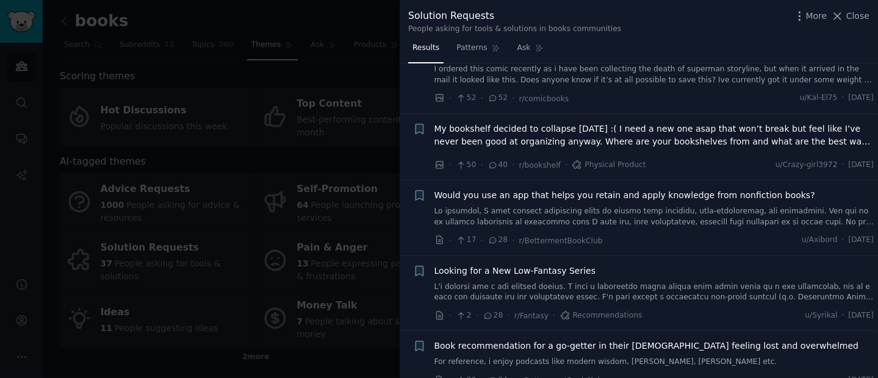
click at [579, 214] on link at bounding box center [655, 216] width 440 height 21
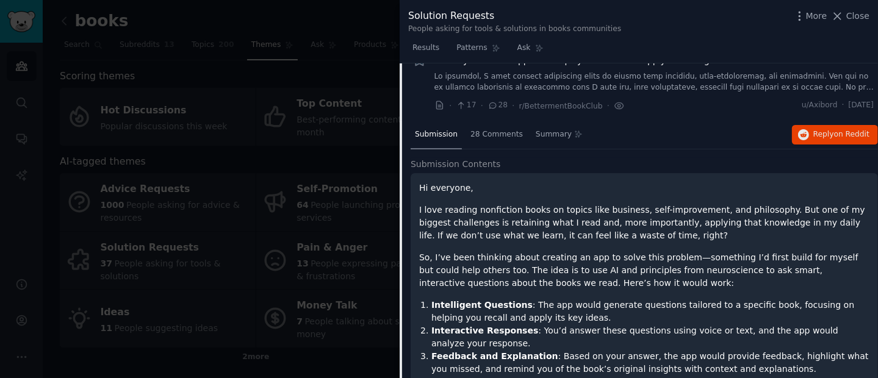
scroll to position [459, 0]
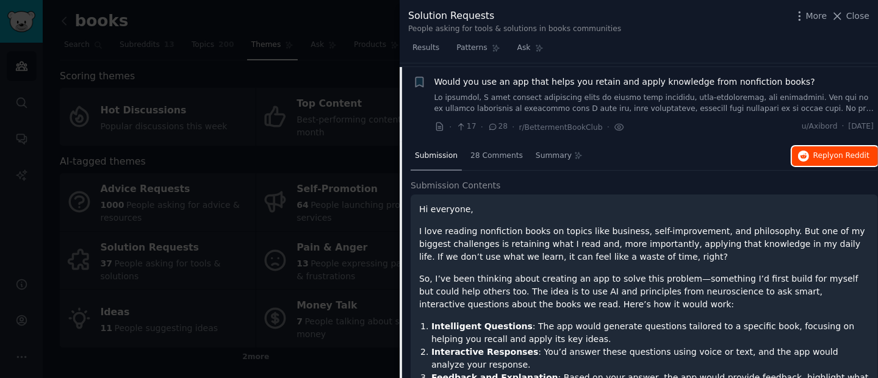
click at [807, 153] on button "Reply on Reddit" at bounding box center [835, 157] width 86 height 20
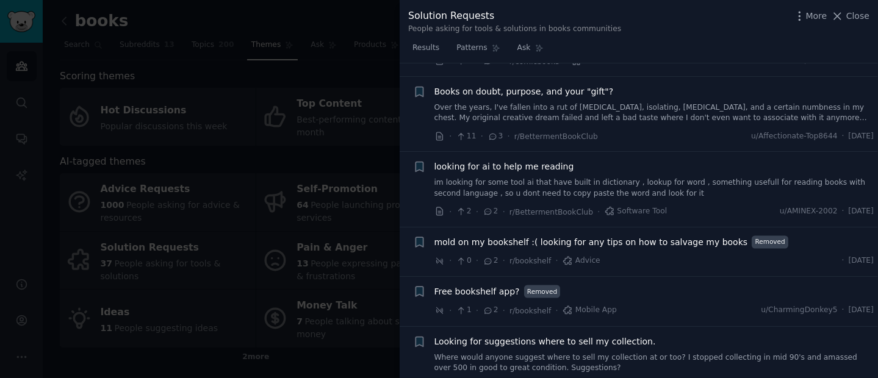
scroll to position [2041, 0]
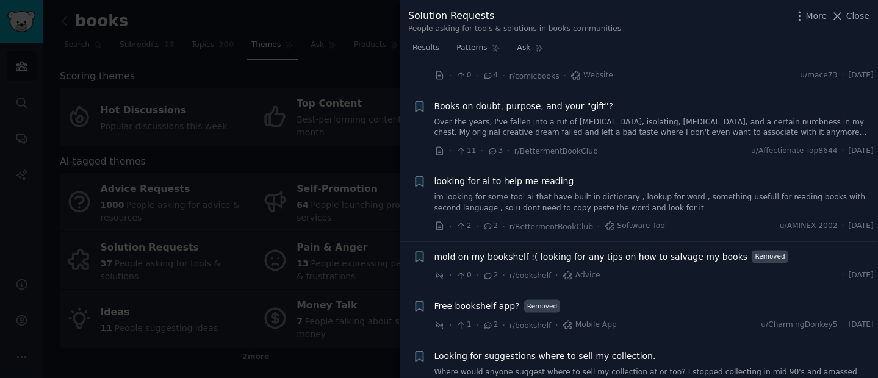
click at [571, 177] on div "looking for ai to help me reading im looking for some tool ai that have built i…" at bounding box center [655, 194] width 440 height 38
click at [551, 192] on link "im looking for some tool ai that have built in dictionary , lookup for word , s…" at bounding box center [655, 202] width 440 height 21
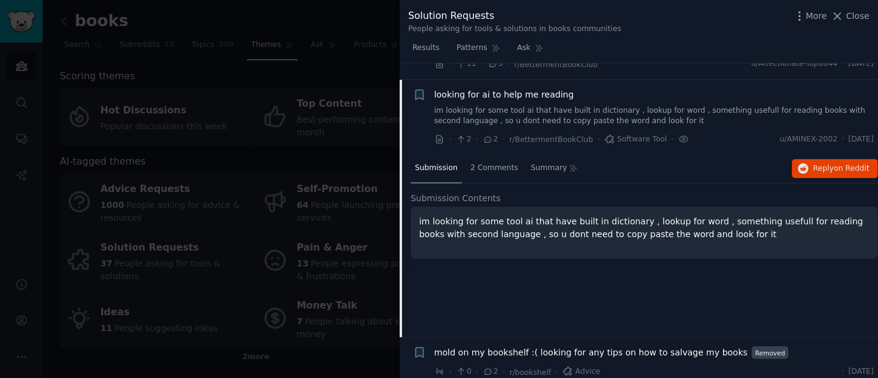
scroll to position [1761, 0]
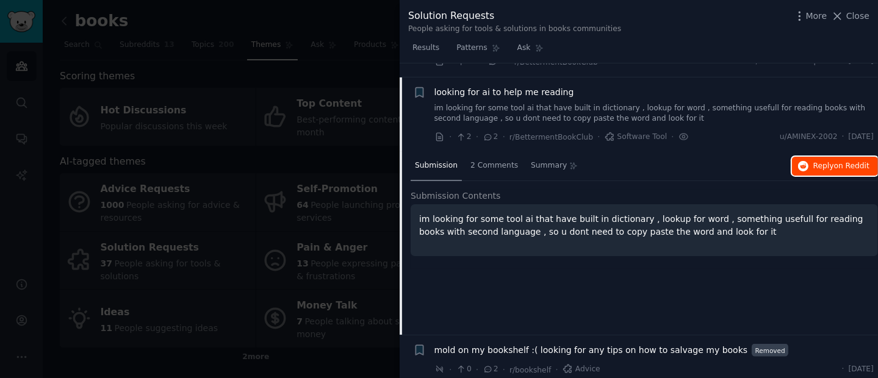
click at [817, 157] on button "Reply on Reddit" at bounding box center [835, 167] width 86 height 20
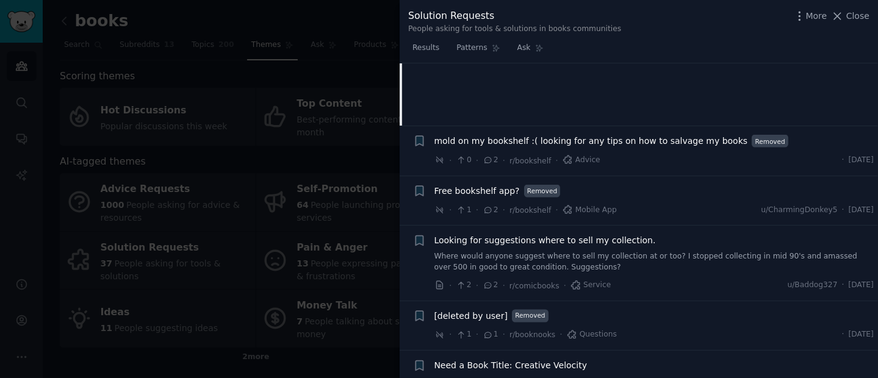
click at [481, 185] on span "Free bookshelf app?" at bounding box center [477, 191] width 85 height 13
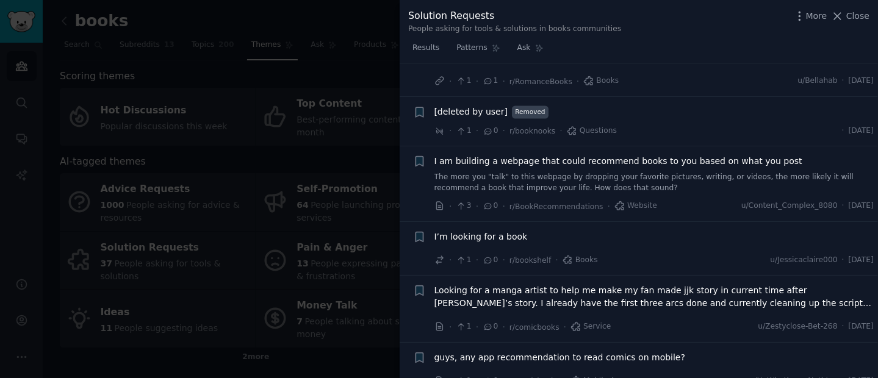
scroll to position [2398, 0]
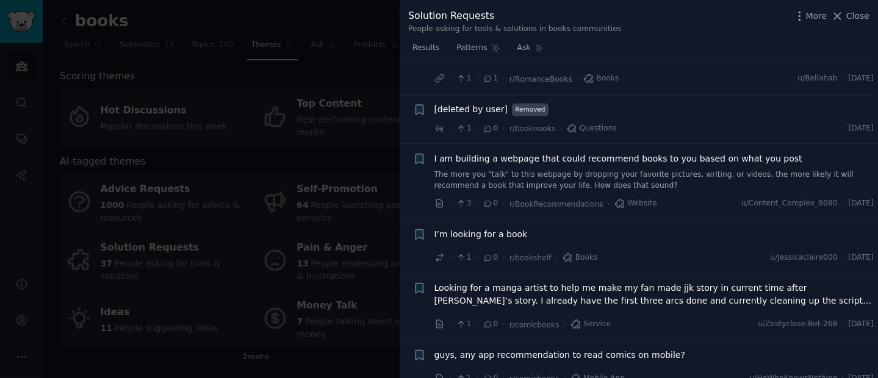
click at [570, 349] on span "guys, any app recommendation to read comics on mobile?" at bounding box center [561, 355] width 252 height 13
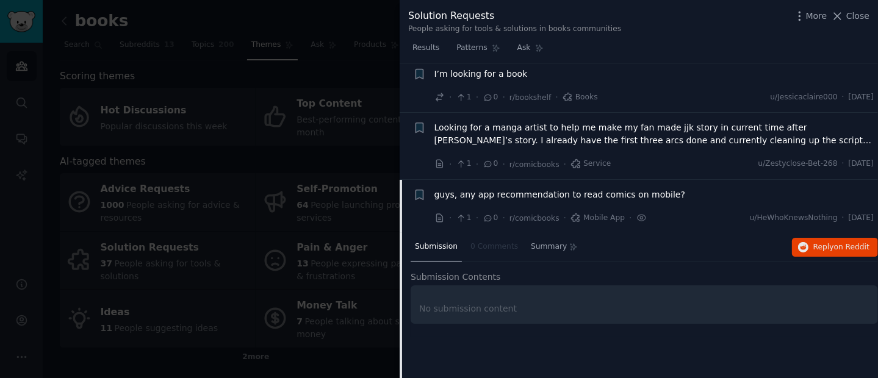
scroll to position [2398, 0]
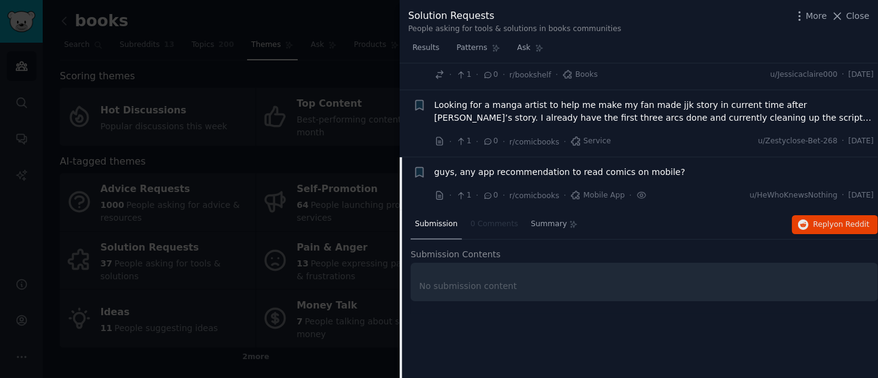
click at [300, 150] on div at bounding box center [439, 189] width 878 height 378
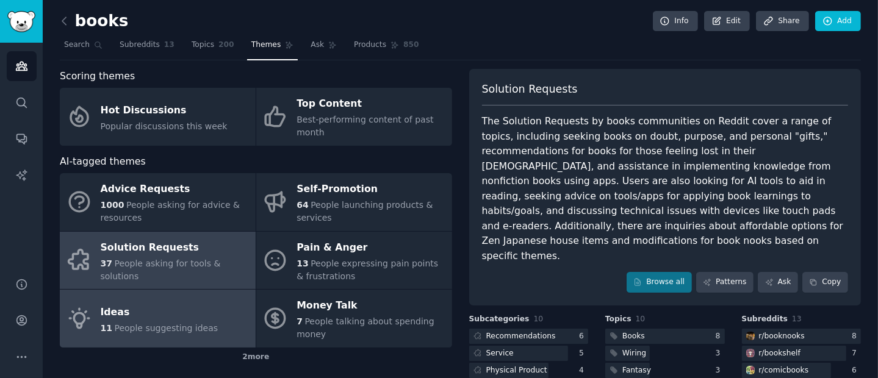
click at [158, 322] on div "11 People suggesting ideas" at bounding box center [160, 328] width 118 height 13
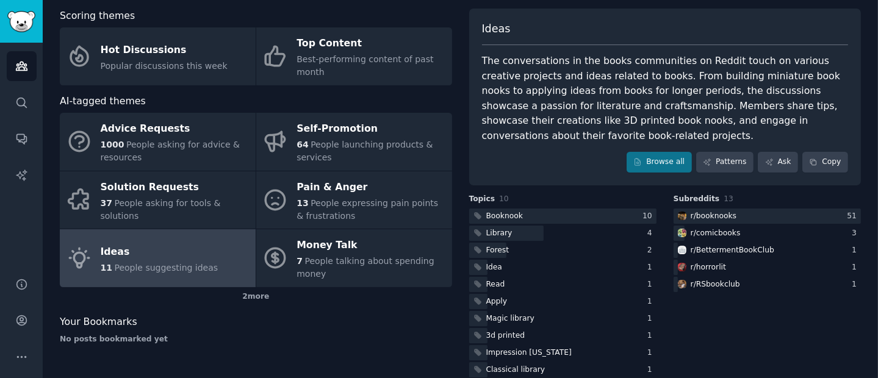
scroll to position [78, 0]
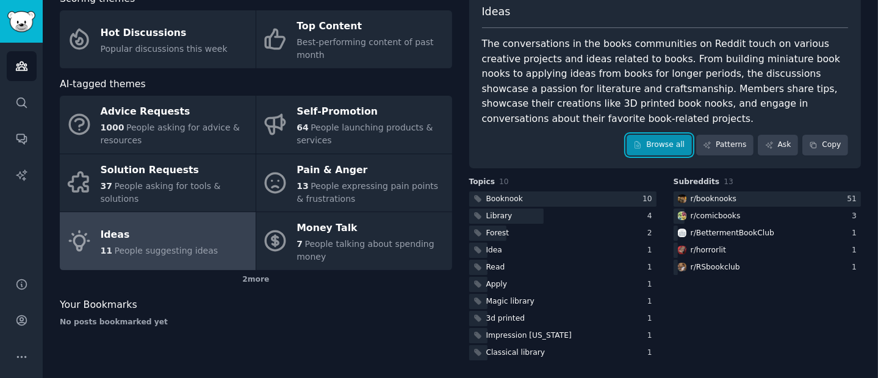
click at [657, 145] on link "Browse all" at bounding box center [659, 145] width 65 height 21
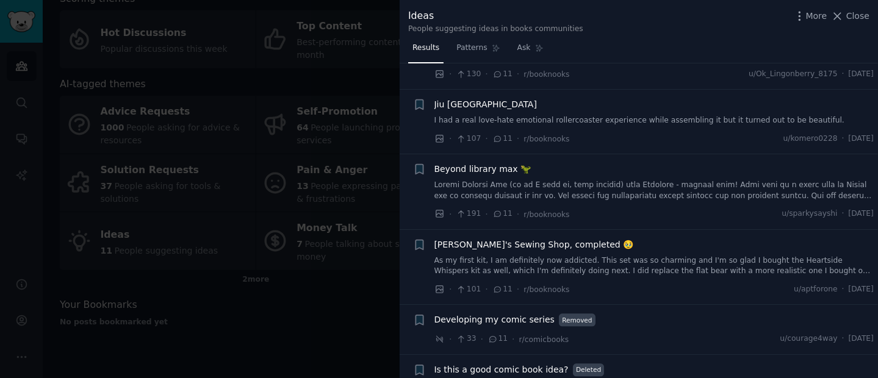
scroll to position [2807, 0]
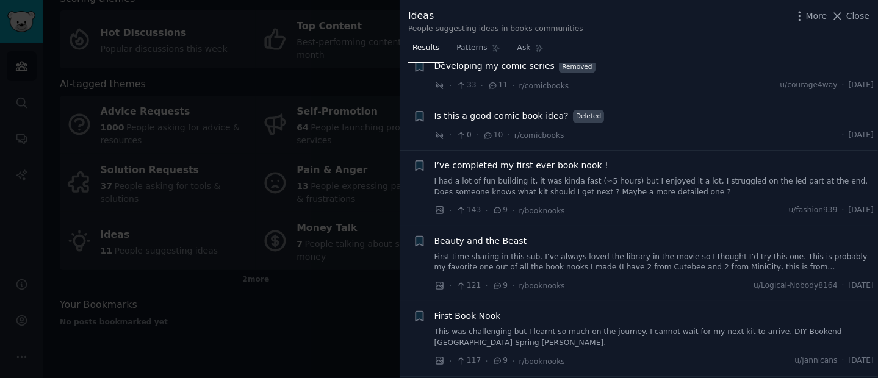
click at [247, 262] on div at bounding box center [439, 189] width 878 height 378
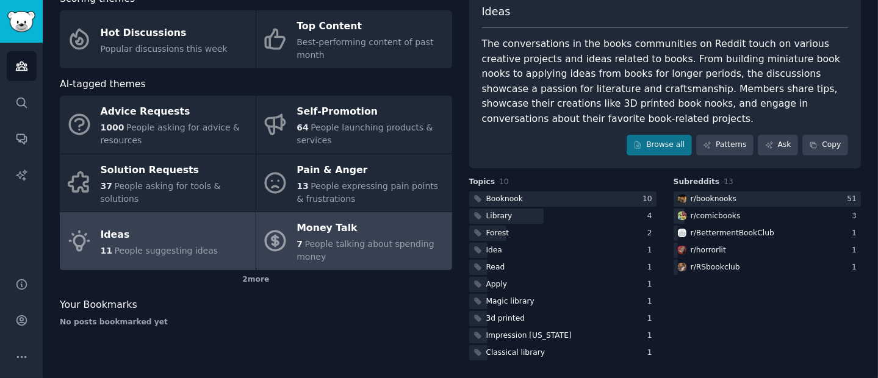
click at [353, 223] on div "Money Talk" at bounding box center [371, 229] width 149 height 20
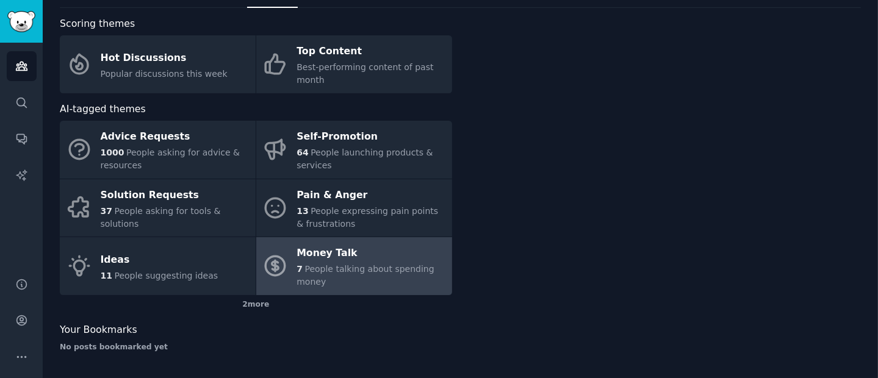
scroll to position [51, 0]
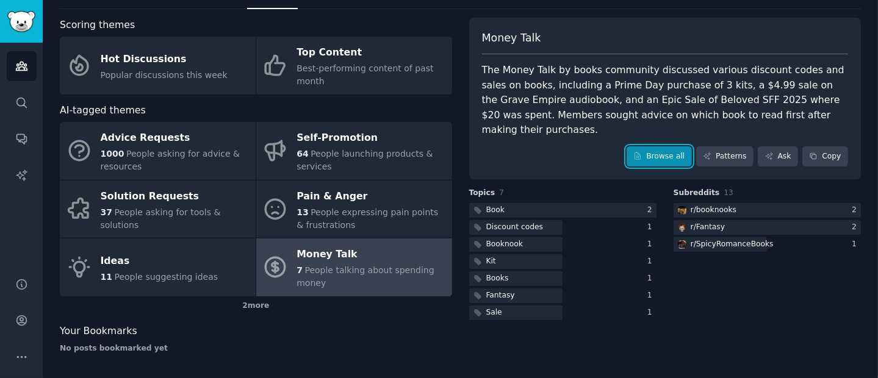
click at [644, 147] on link "Browse all" at bounding box center [659, 157] width 65 height 21
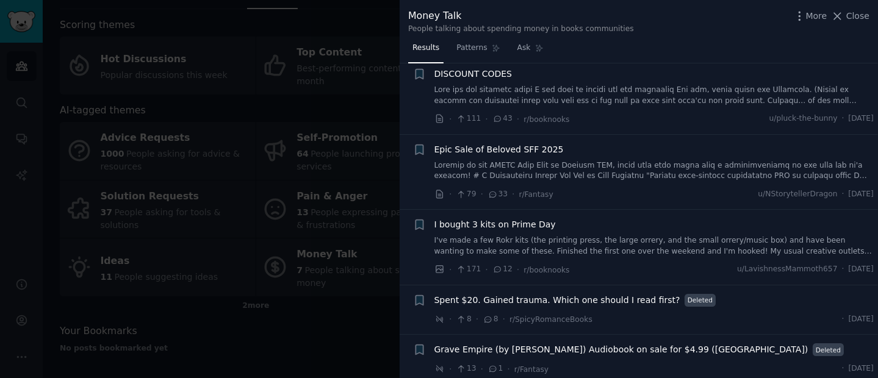
scroll to position [29, 0]
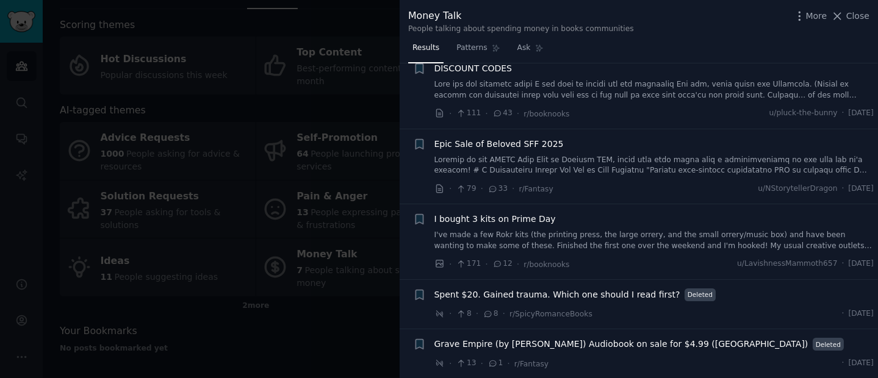
click at [317, 125] on div at bounding box center [439, 189] width 878 height 378
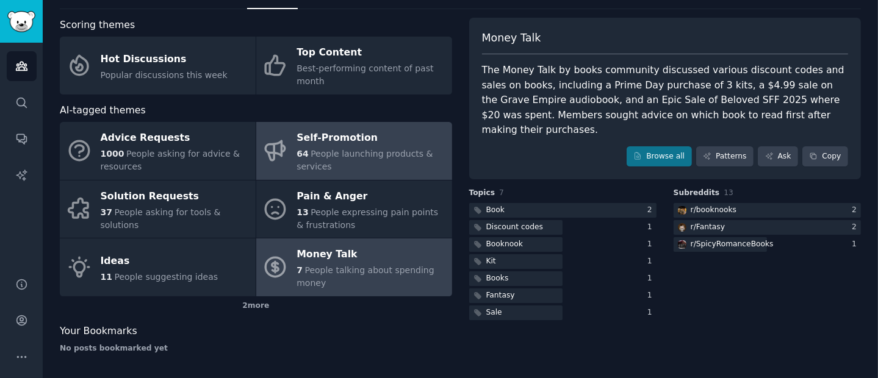
click at [355, 142] on div "Self-Promotion" at bounding box center [371, 139] width 149 height 20
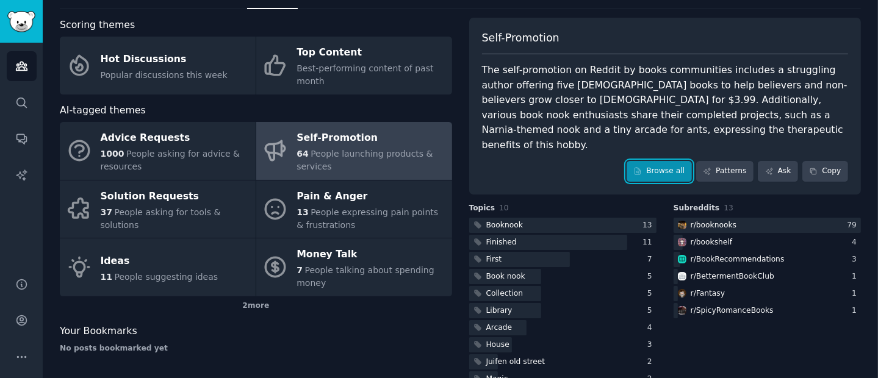
click at [653, 161] on link "Browse all" at bounding box center [659, 171] width 65 height 21
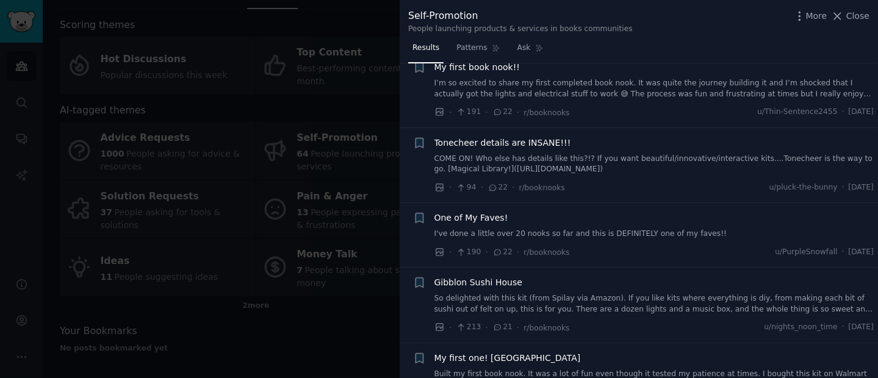
scroll to position [1807, 0]
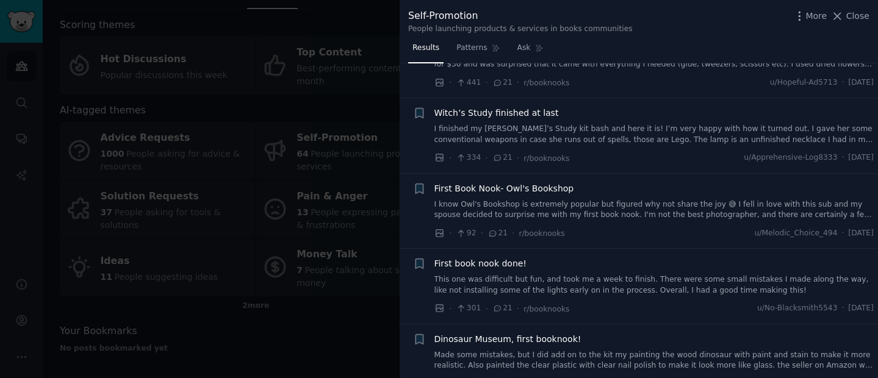
click at [210, 151] on div at bounding box center [439, 189] width 878 height 378
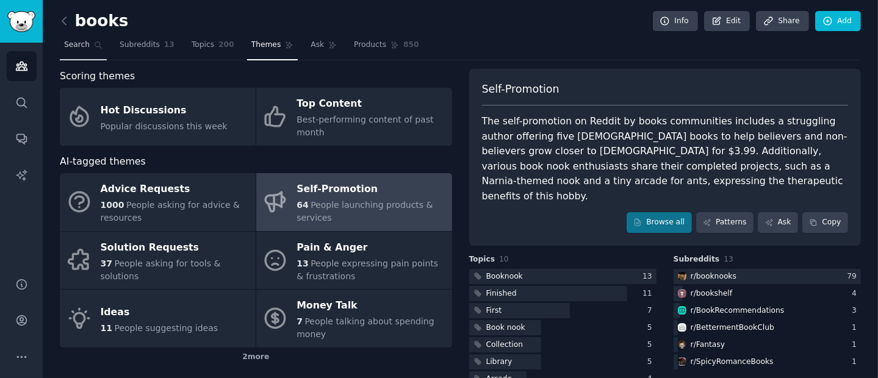
click at [87, 49] on span "Search" at bounding box center [77, 45] width 26 height 11
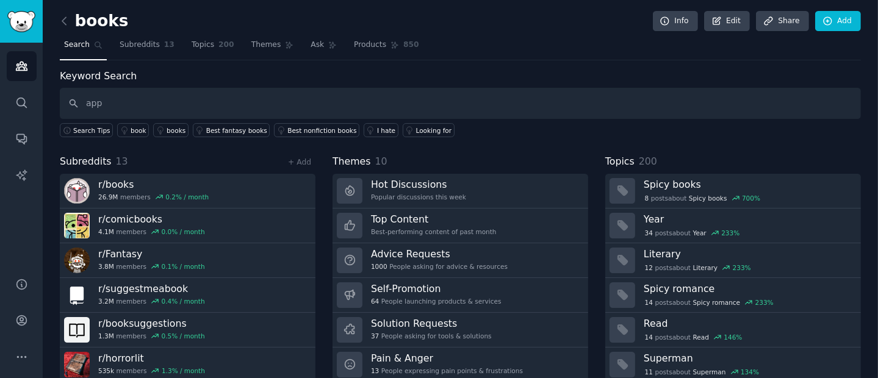
type input "app"
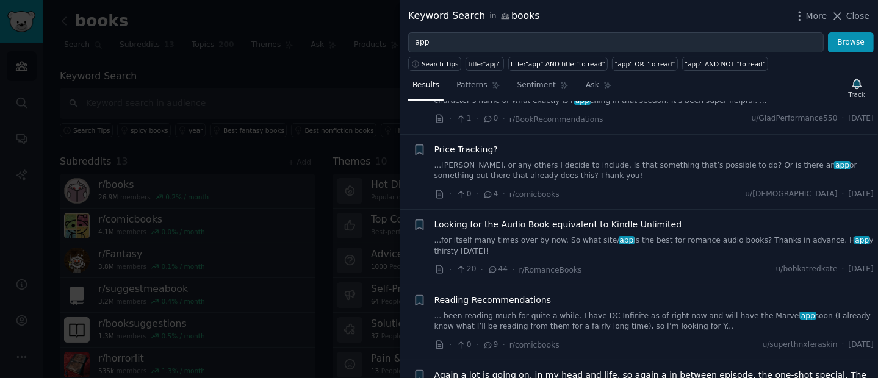
scroll to position [4243, 0]
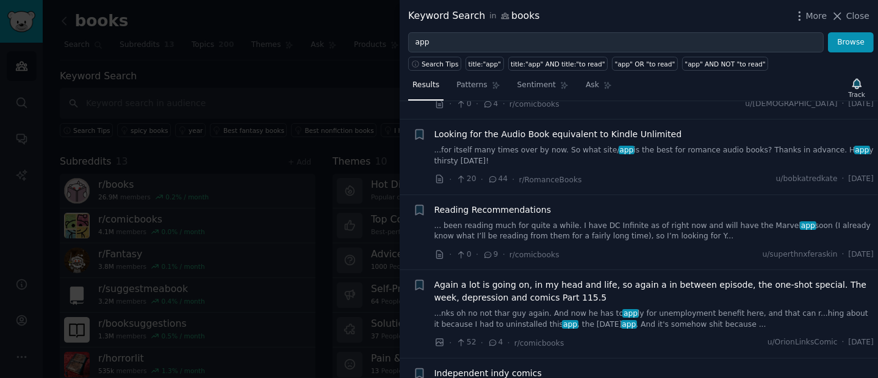
click at [540, 145] on link "...for itself many times over by now. So what site/ app is the best for romance…" at bounding box center [655, 155] width 440 height 21
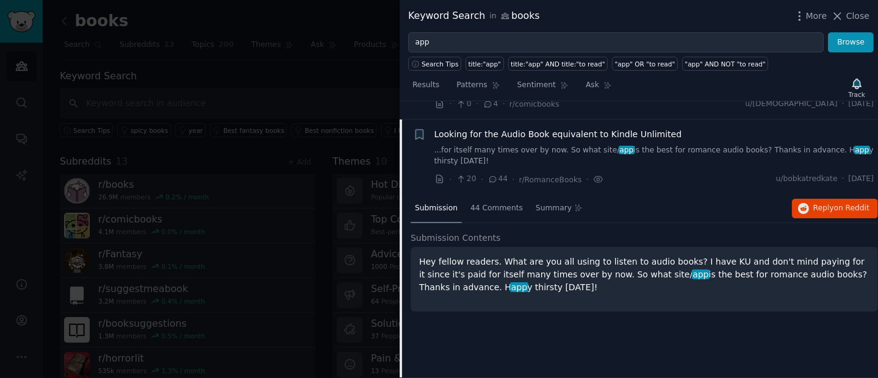
scroll to position [4241, 0]
click at [831, 205] on span "Reply on Reddit" at bounding box center [842, 210] width 56 height 11
click at [144, 34] on div at bounding box center [439, 189] width 878 height 378
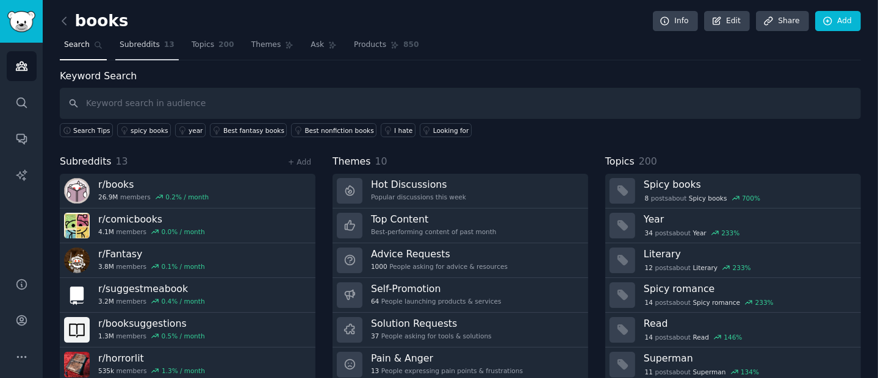
click at [137, 46] on span "Subreddits" at bounding box center [140, 45] width 40 height 11
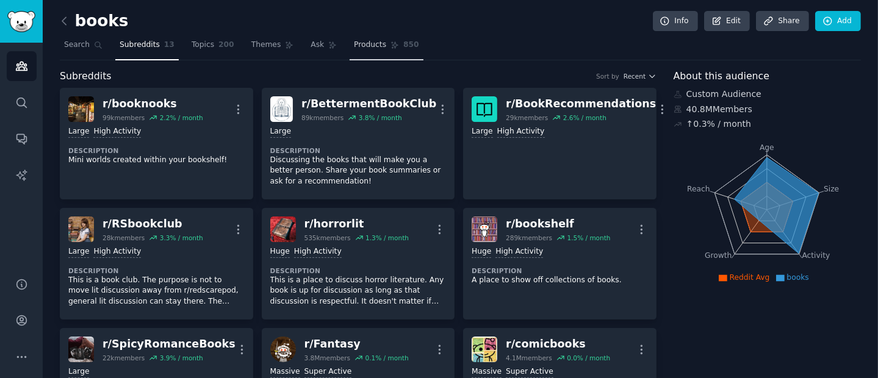
click at [358, 48] on span "Products" at bounding box center [370, 45] width 32 height 11
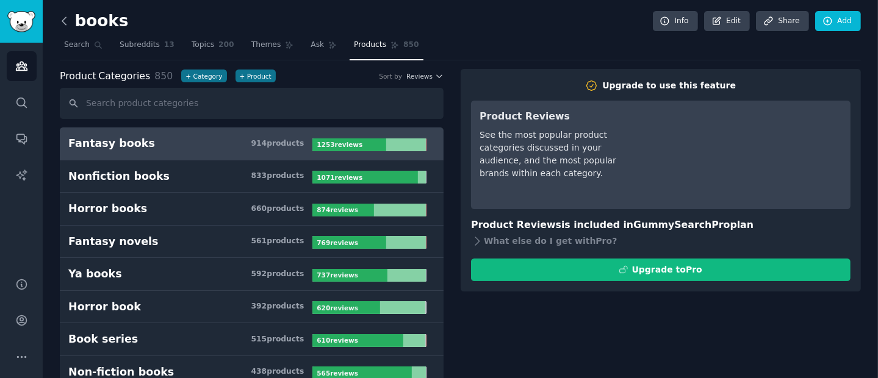
click at [65, 26] on icon at bounding box center [64, 21] width 13 height 13
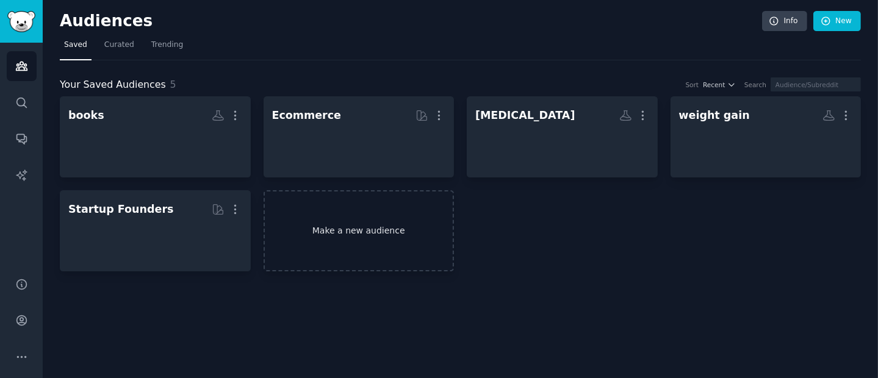
click at [295, 239] on link "Make a new audience" at bounding box center [359, 230] width 191 height 81
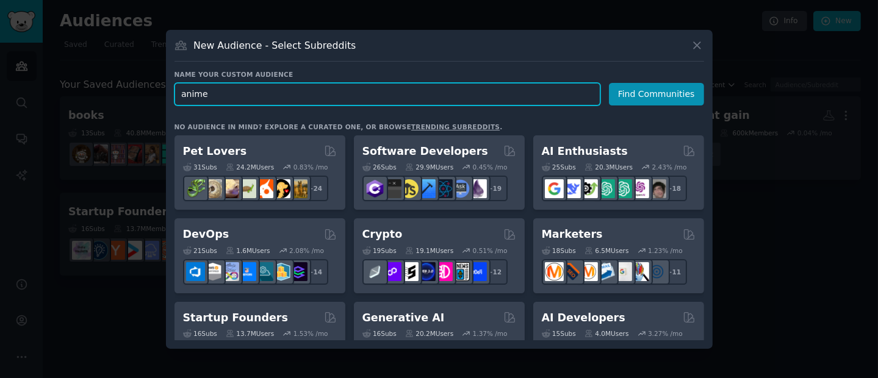
drag, startPoint x: 305, startPoint y: 93, endPoint x: 123, endPoint y: 92, distance: 181.3
click at [123, 92] on div "​ New Audience - Select Subreddits Name your custom audience Audience Name anim…" at bounding box center [439, 189] width 870 height 378
type input "novels"
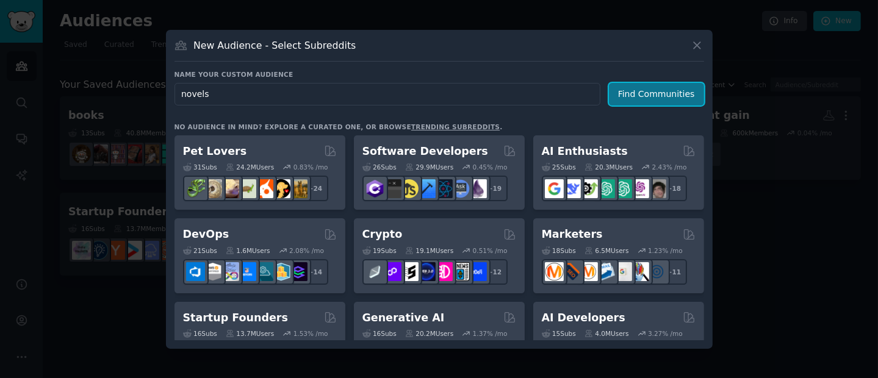
click at [676, 96] on button "Find Communities" at bounding box center [656, 94] width 95 height 23
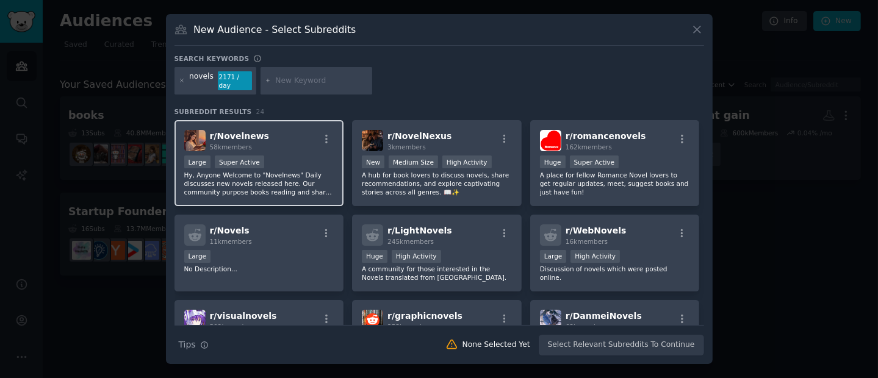
click at [273, 148] on div "r/ Novelnews 58k members Large Super Active Hy, Anyone Welcome to "Novelnews" D…" at bounding box center [260, 163] width 170 height 86
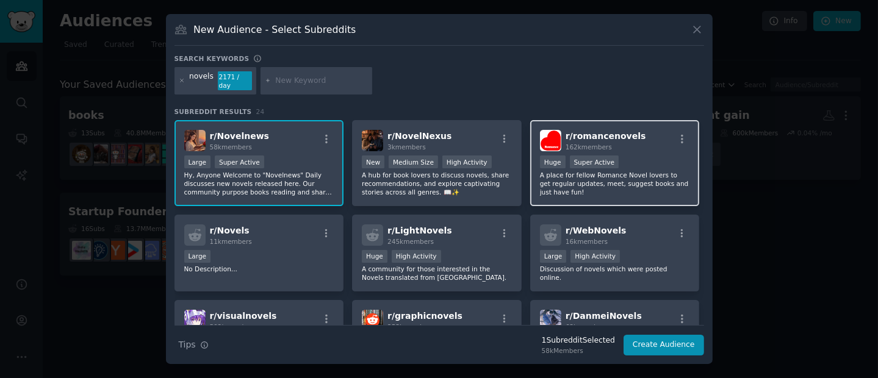
click at [647, 150] on div "r/ romancenovels 162k members Huge Super Active A place for fellow Romance Nove…" at bounding box center [615, 163] width 170 height 86
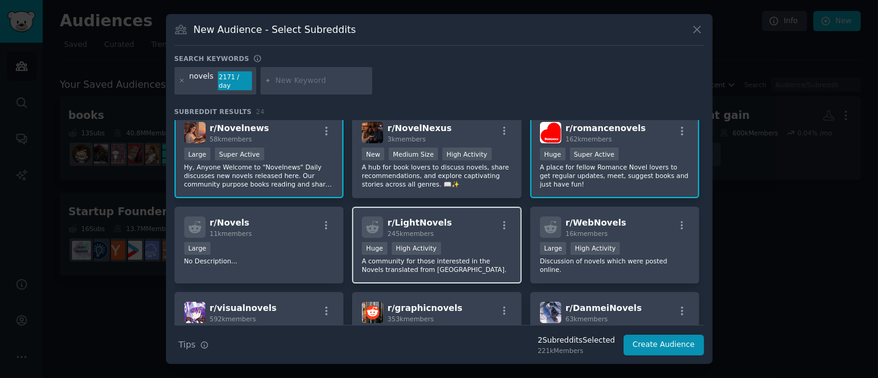
scroll to position [70, 0]
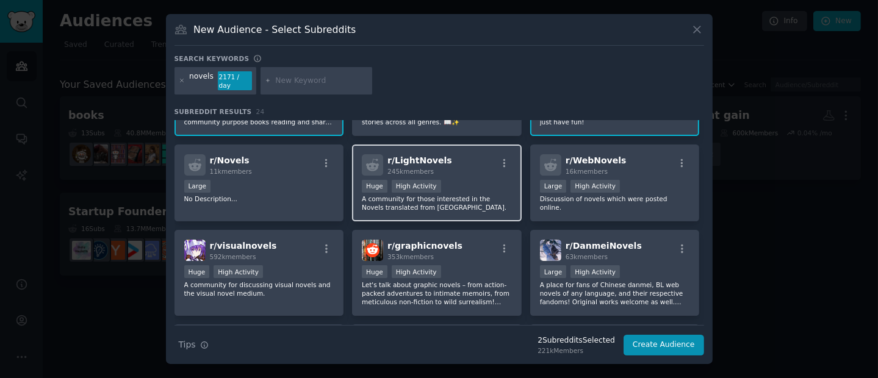
click at [455, 168] on div "r/ LightNovels 245k members" at bounding box center [437, 164] width 150 height 21
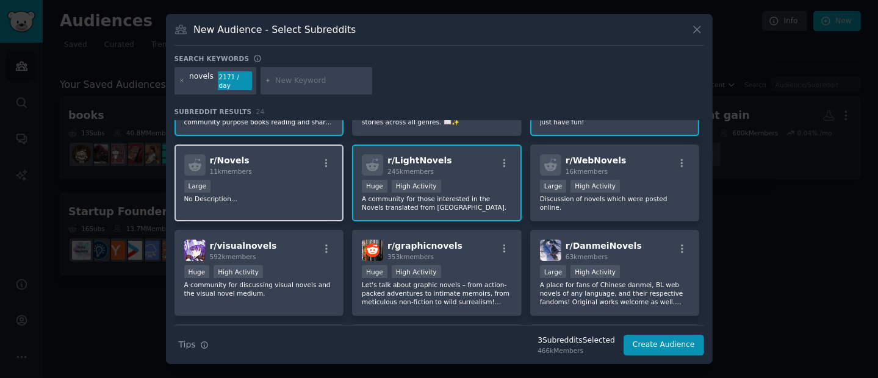
click at [285, 171] on div "r/ Novels 11k members Large No Description..." at bounding box center [260, 184] width 170 height 78
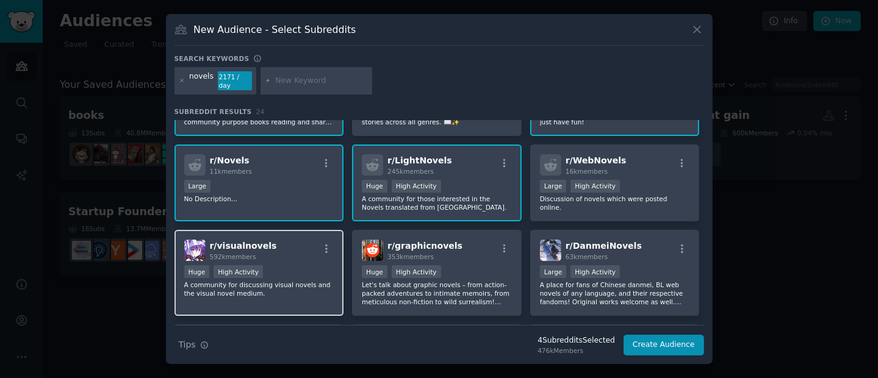
click at [286, 246] on div "r/ visualnovels 592k members" at bounding box center [259, 250] width 150 height 21
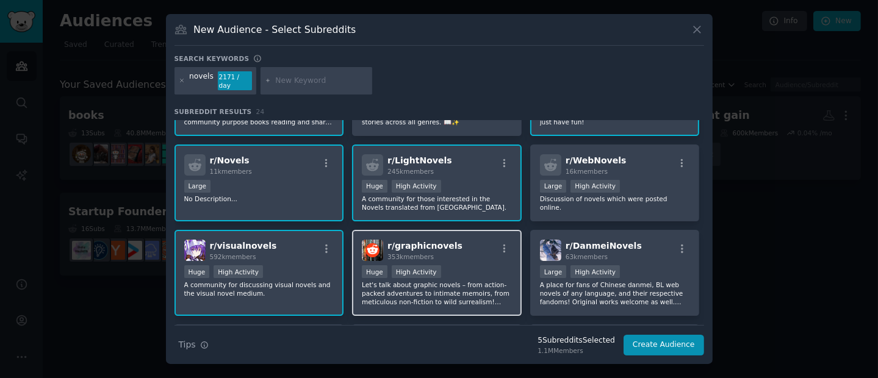
click at [498, 272] on div ">= 80th percentile for submissions / day Huge High Activity" at bounding box center [437, 273] width 150 height 15
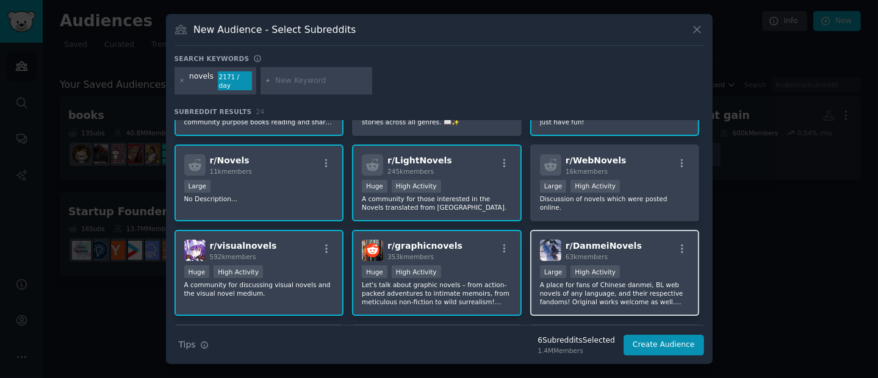
click at [645, 281] on p "A place for fans of Chinese danmei, BL web novels of any language, and their re…" at bounding box center [615, 294] width 150 height 26
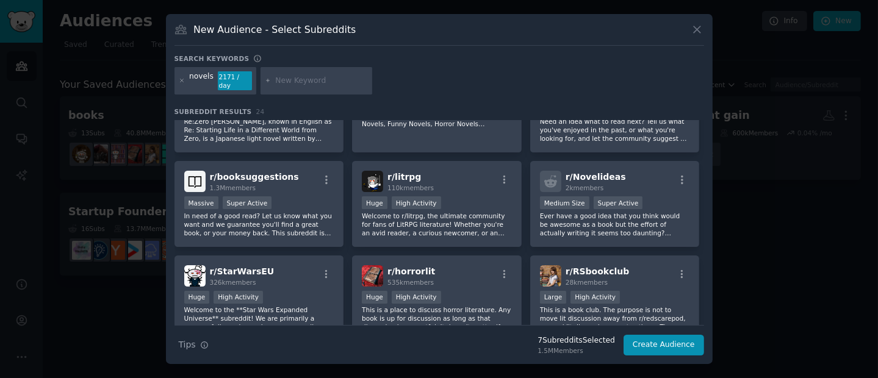
scroll to position [0, 0]
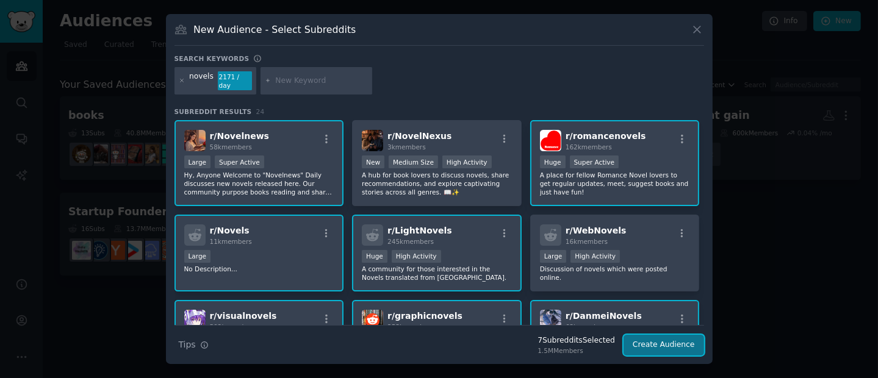
click at [650, 337] on button "Create Audience" at bounding box center [664, 345] width 81 height 21
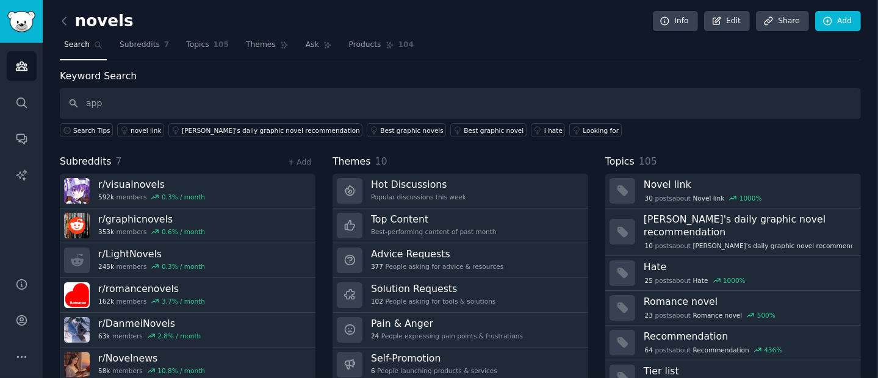
type input "app"
